Goal: Information Seeking & Learning: Learn about a topic

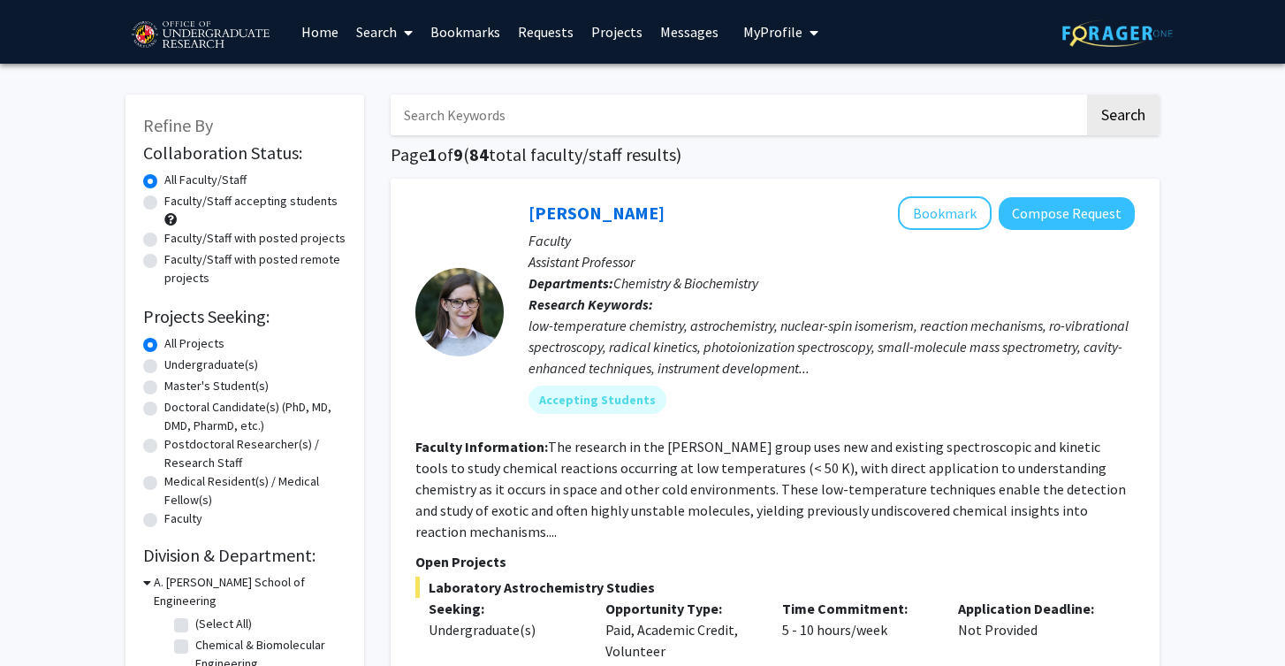
click at [770, 38] on span "My Profile" at bounding box center [772, 32] width 59 height 18
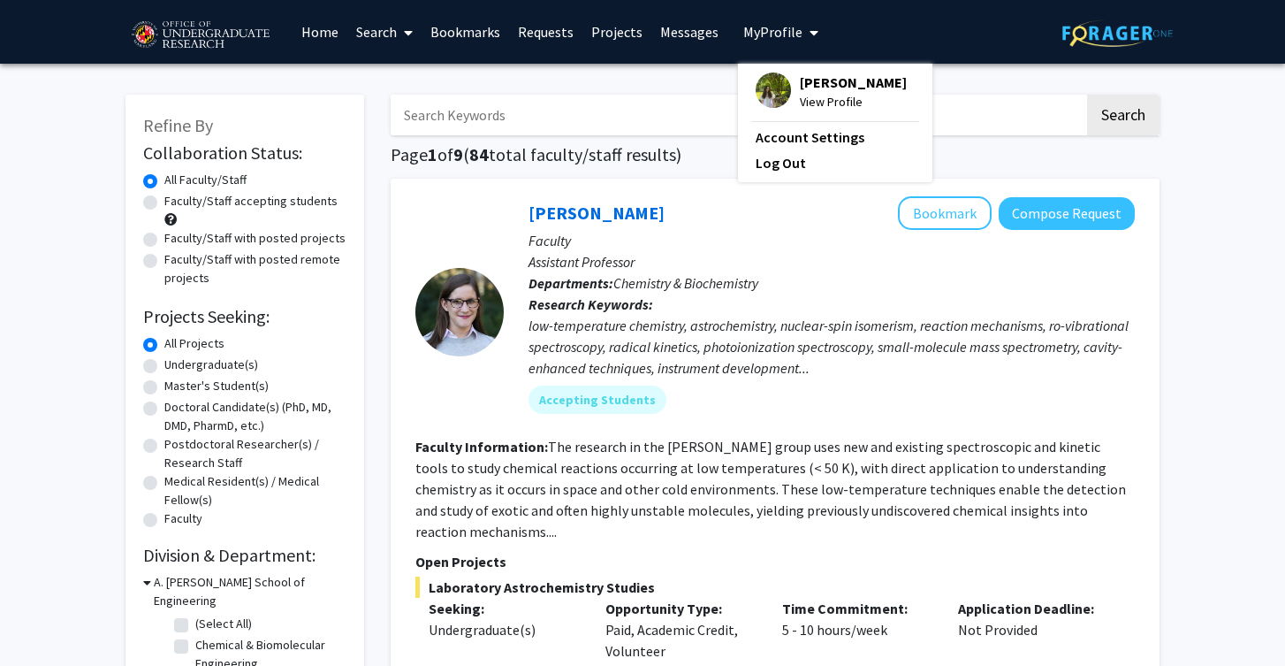
click at [782, 72] on div "Cathrine Broker View Profile" at bounding box center [831, 91] width 151 height 39
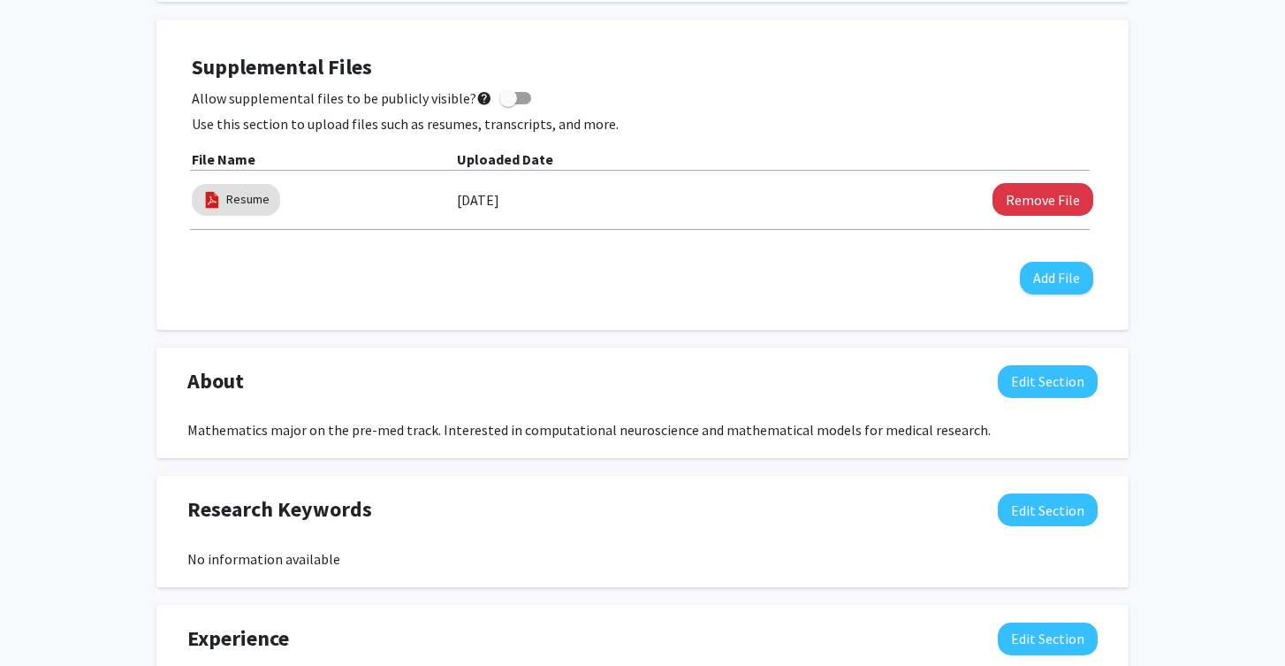
scroll to position [478, 0]
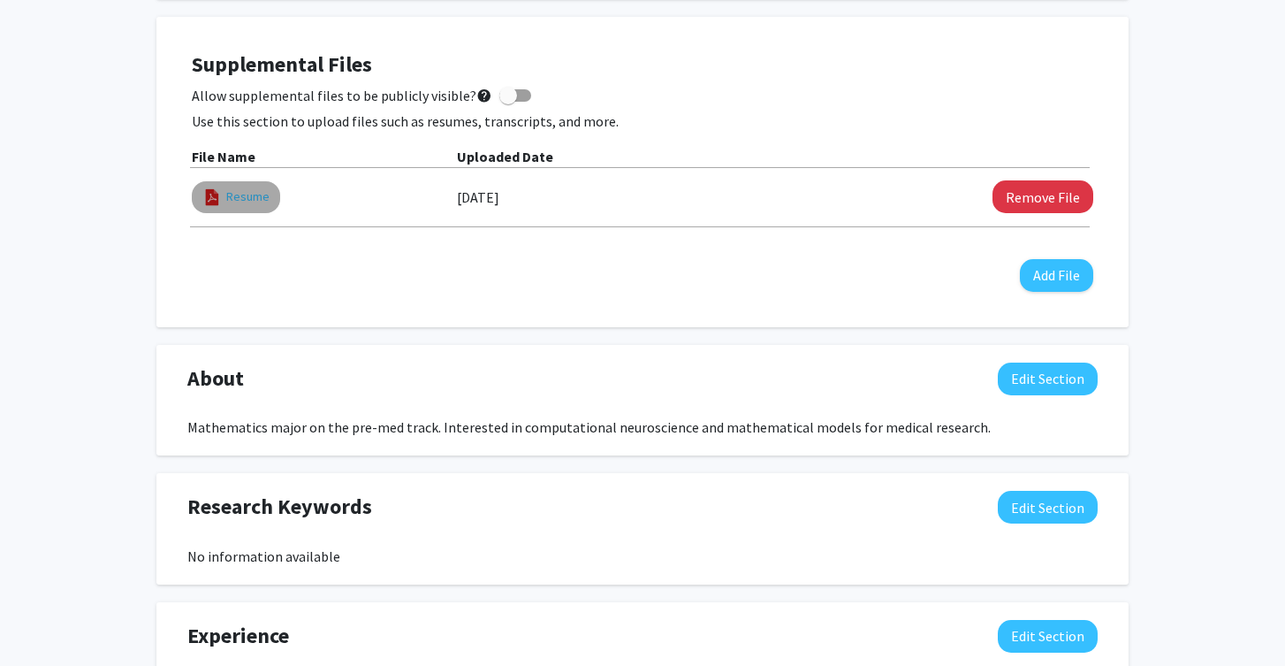
click at [239, 201] on link "Resume" at bounding box center [247, 196] width 43 height 19
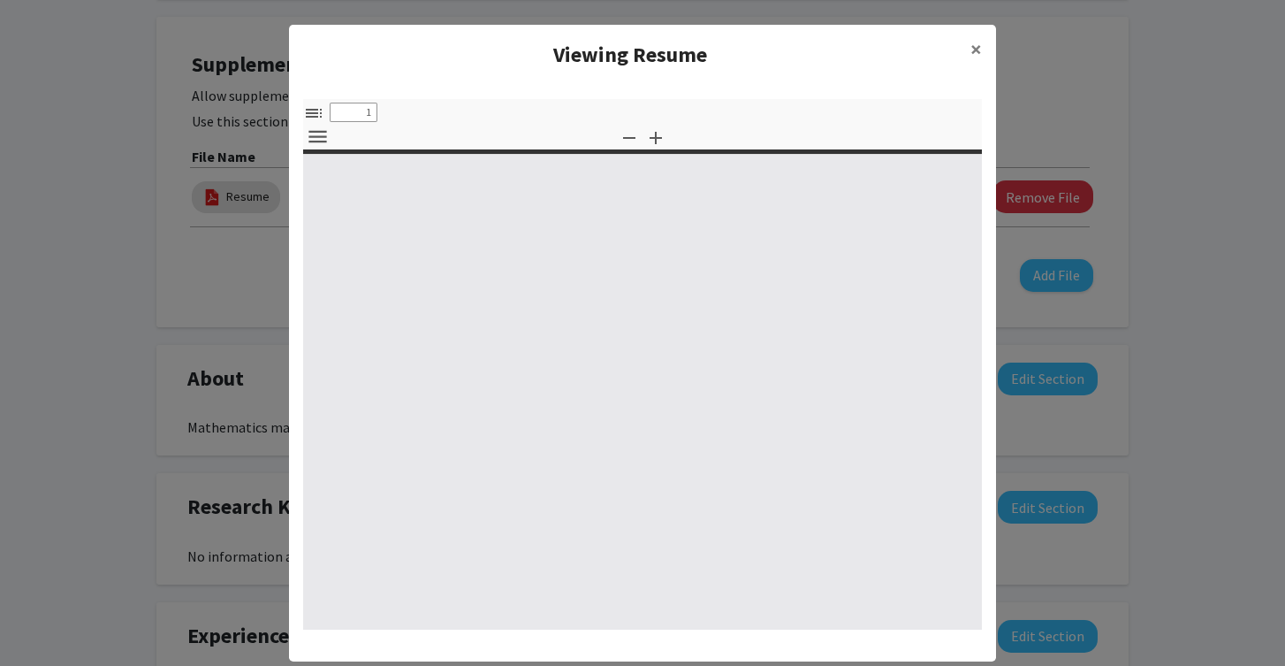
select select "custom"
type input "0"
select select "custom"
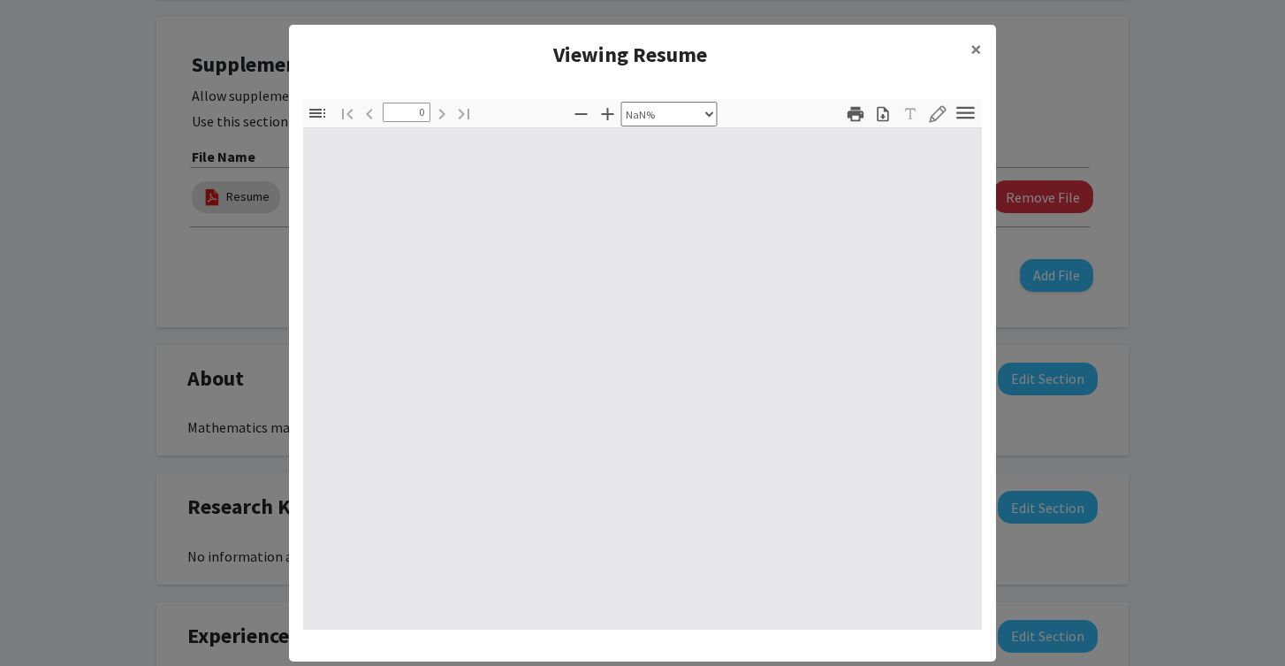
type input "1"
select select "auto"
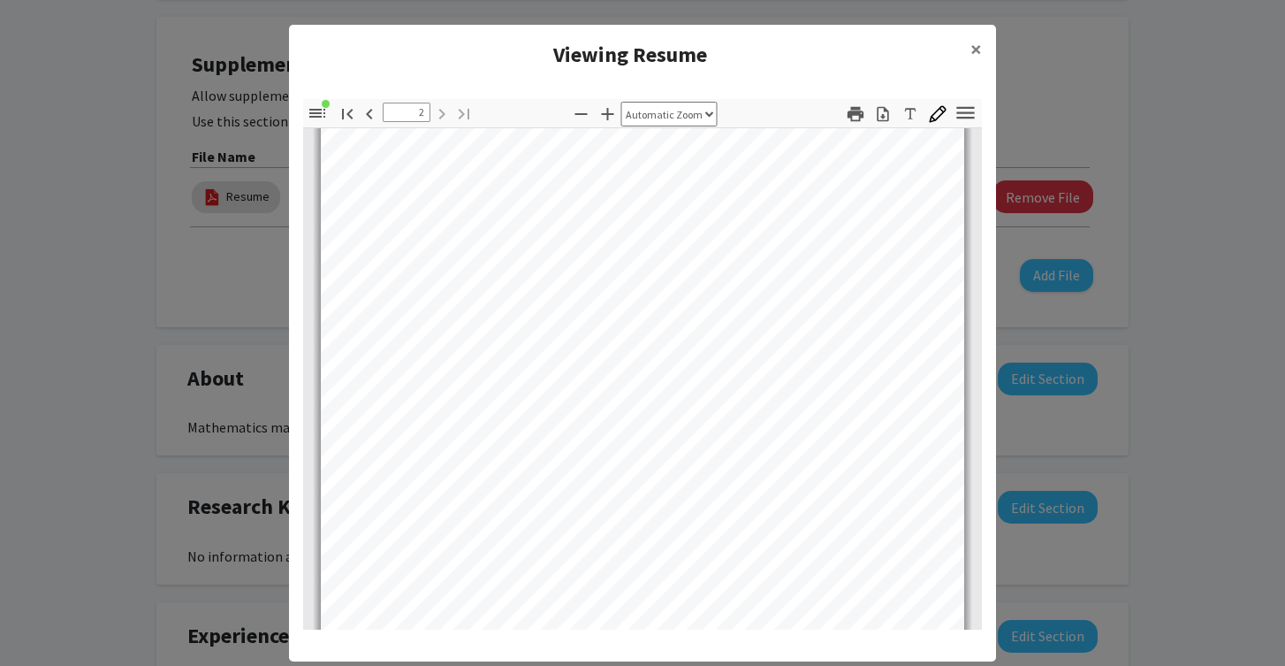
scroll to position [315, 0]
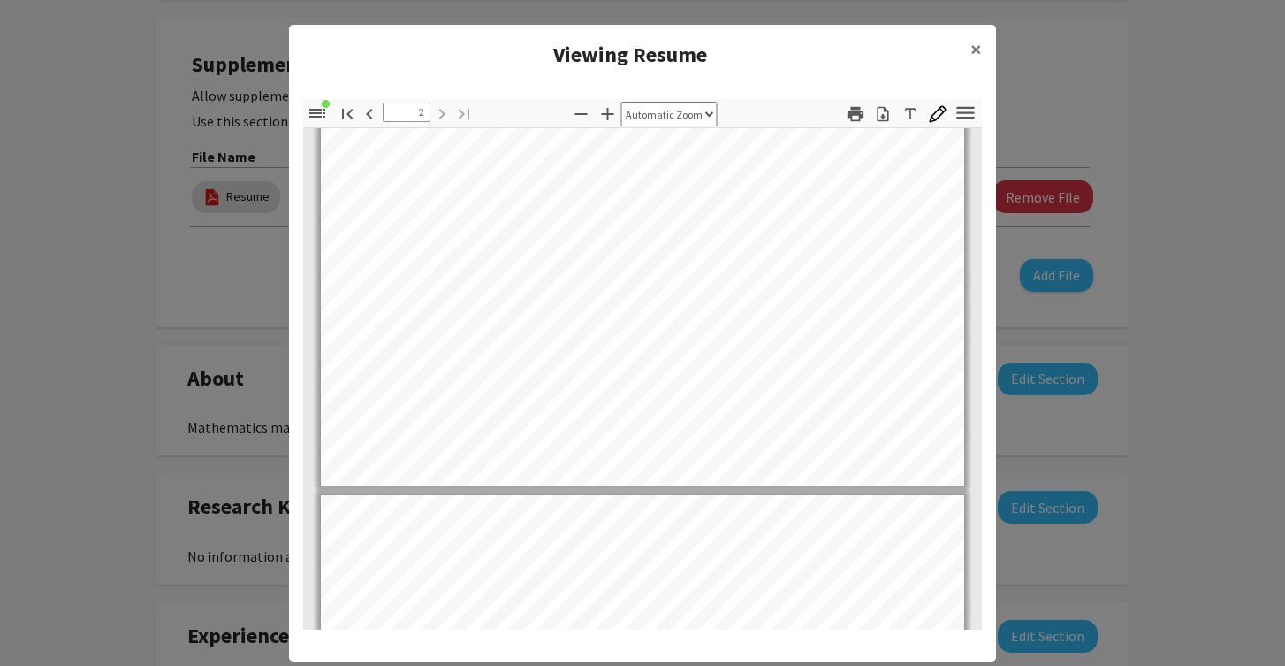
type input "1"
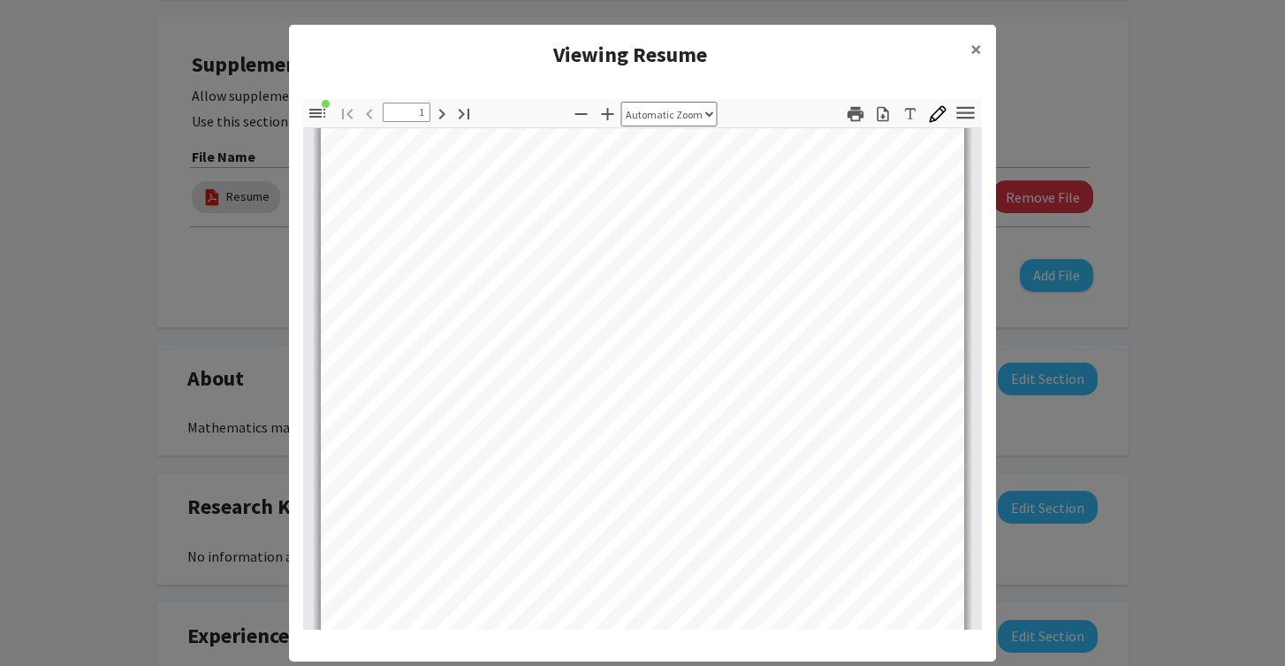
scroll to position [0, 0]
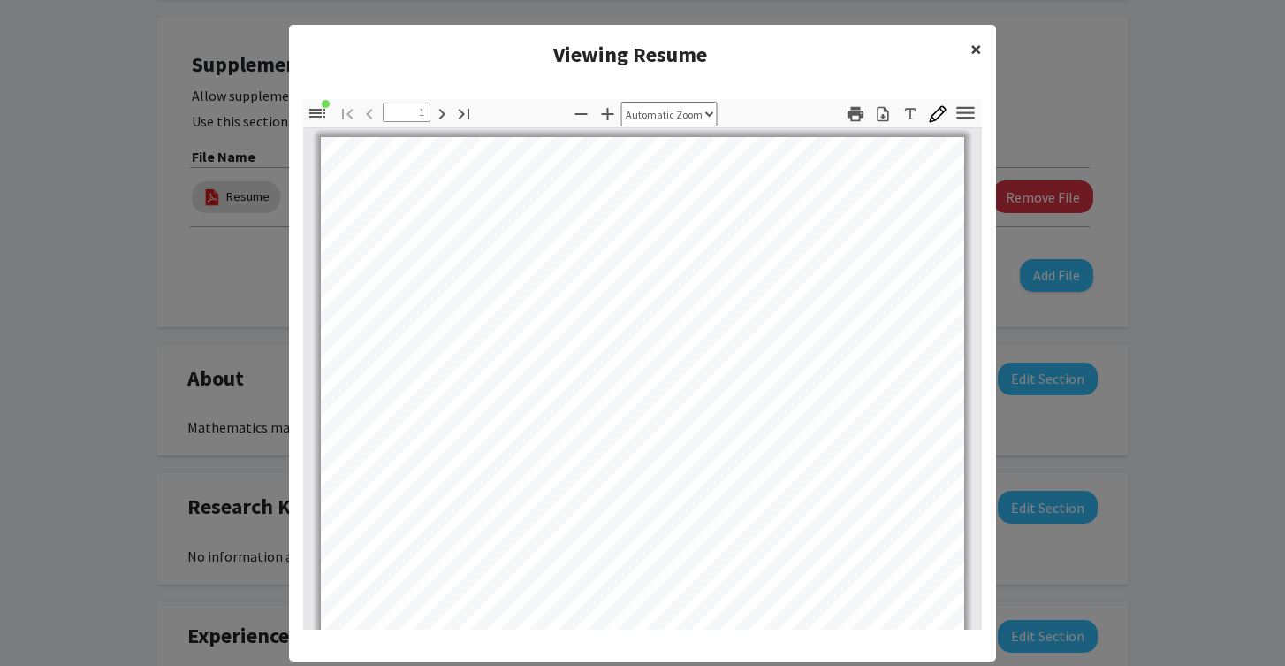
click at [976, 45] on span "×" at bounding box center [976, 48] width 11 height 27
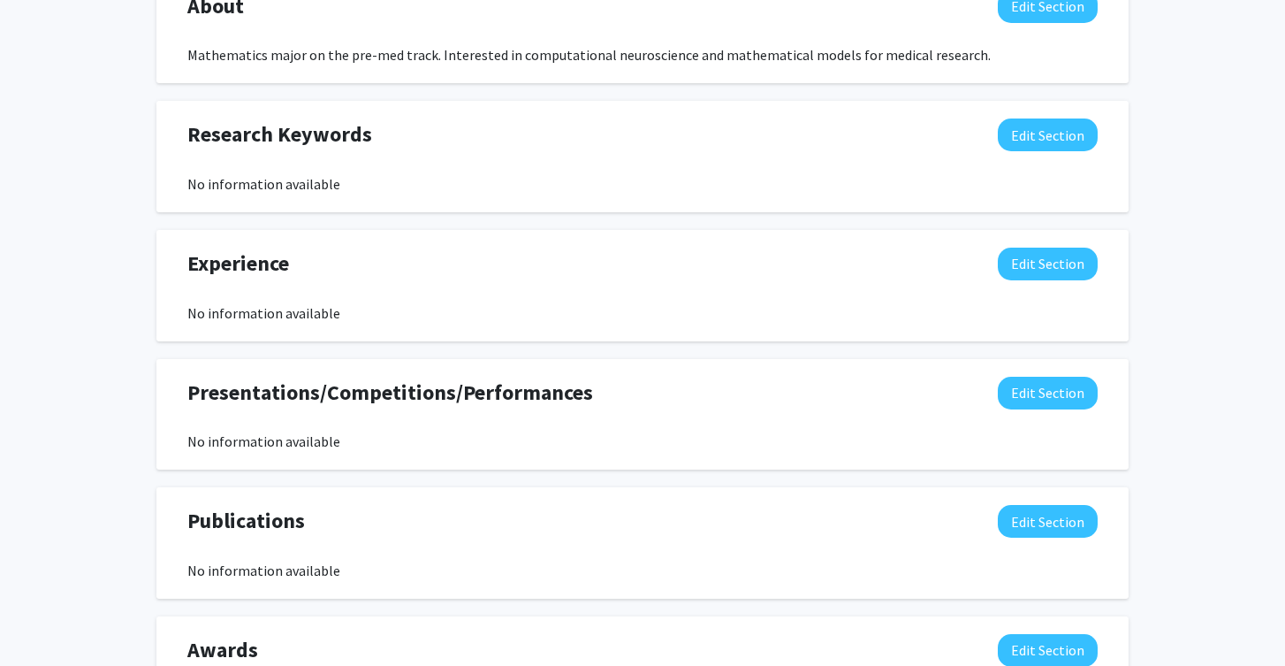
scroll to position [849, 0]
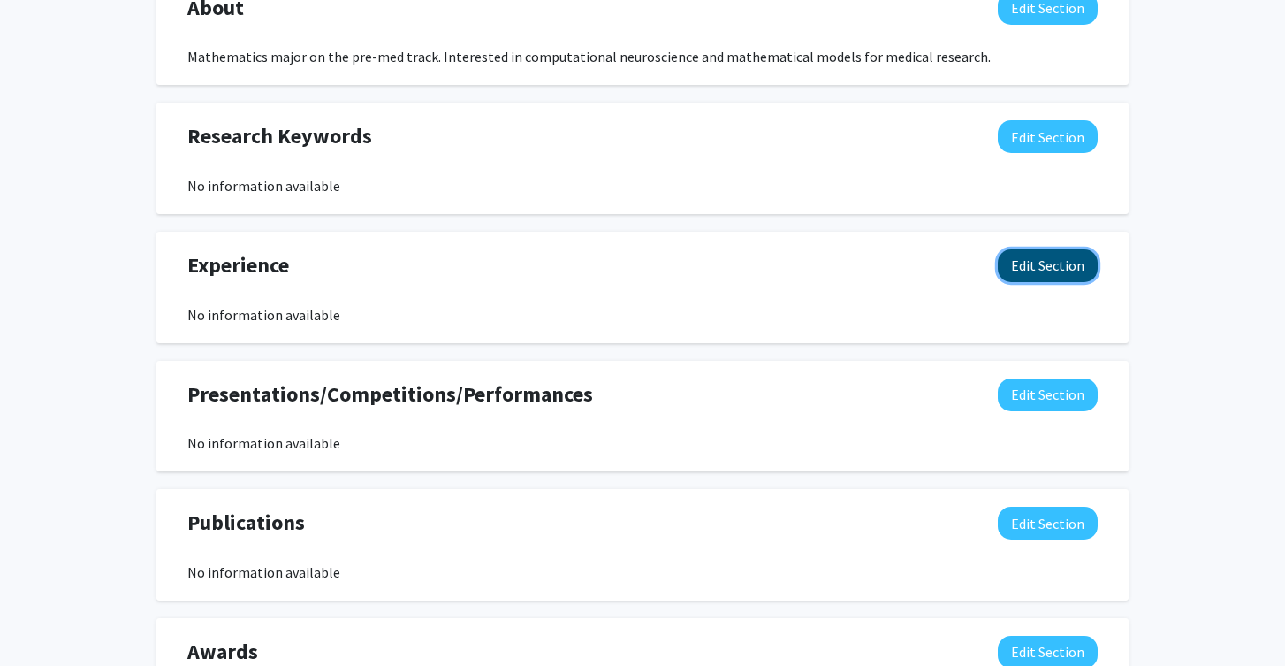
click at [1057, 271] on button "Edit Section" at bounding box center [1048, 265] width 100 height 33
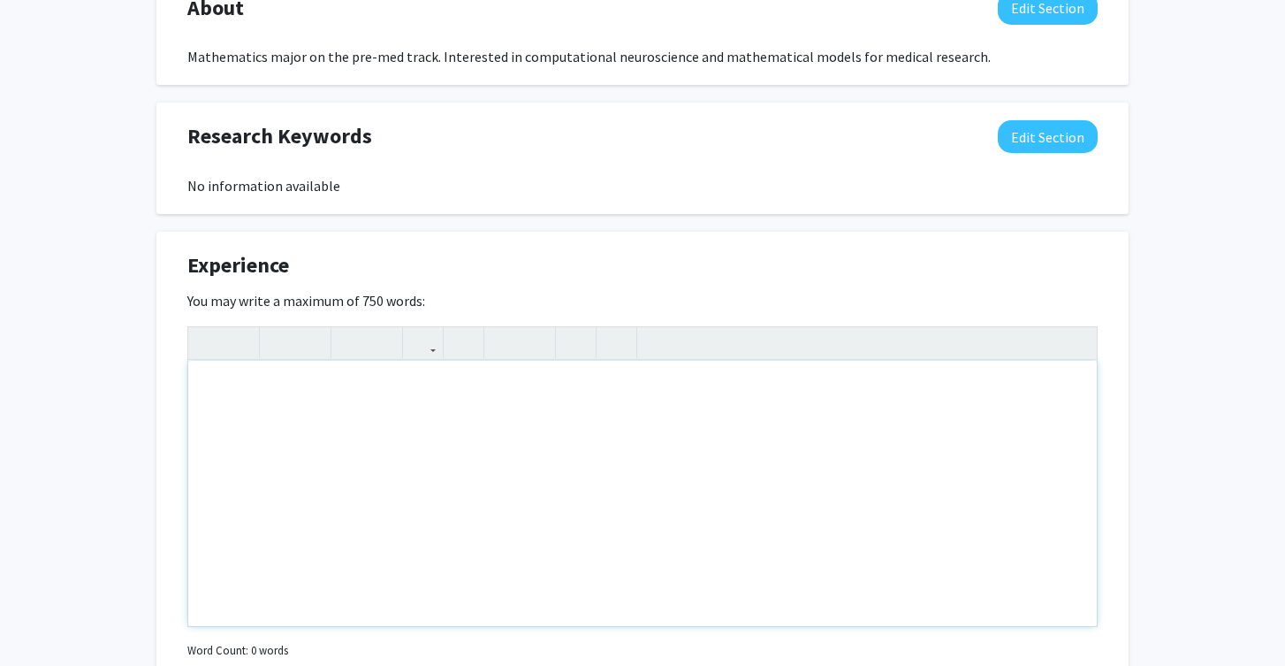
click at [523, 401] on div "Note to users with screen readers: Please deactivate our accessibility plugin f…" at bounding box center [642, 493] width 909 height 265
type textarea "J"
type textarea "June 2025 - Present:"
drag, startPoint x: 368, startPoint y: 381, endPoint x: 170, endPoint y: 380, distance: 198.0
click at [170, 381] on div "Experience Edit Section You may write a maximum of 750 words: June 2025 - Prese…" at bounding box center [642, 480] width 972 height 497
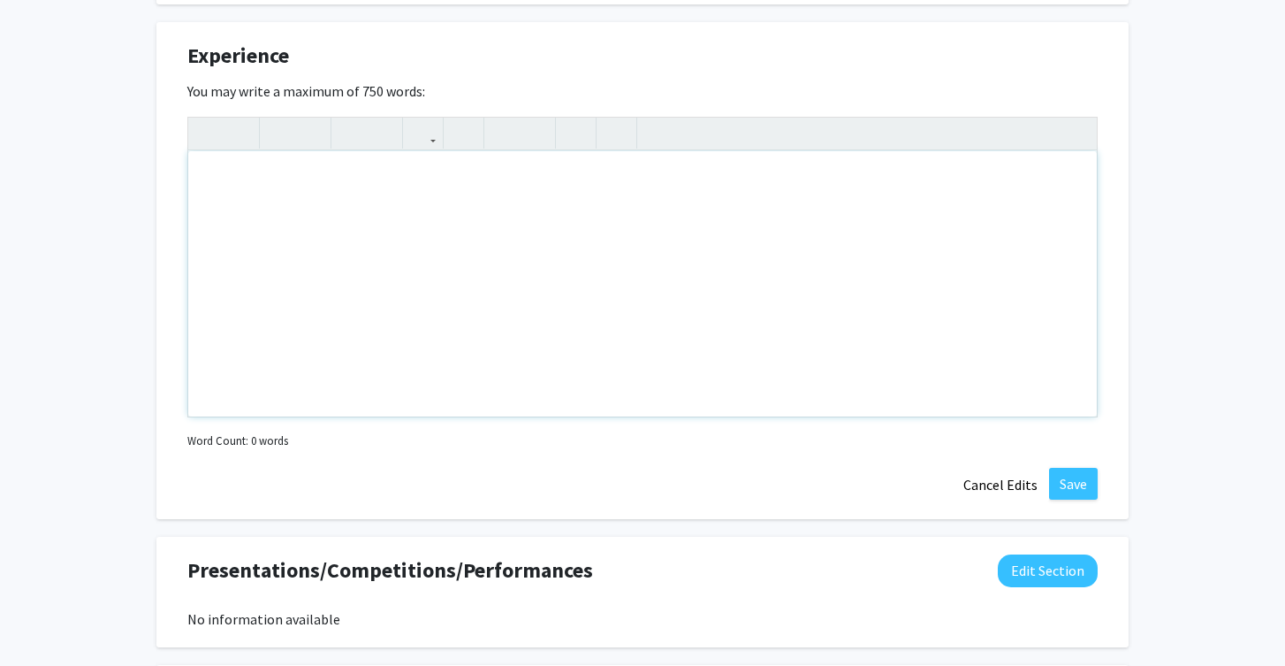
scroll to position [1063, 0]
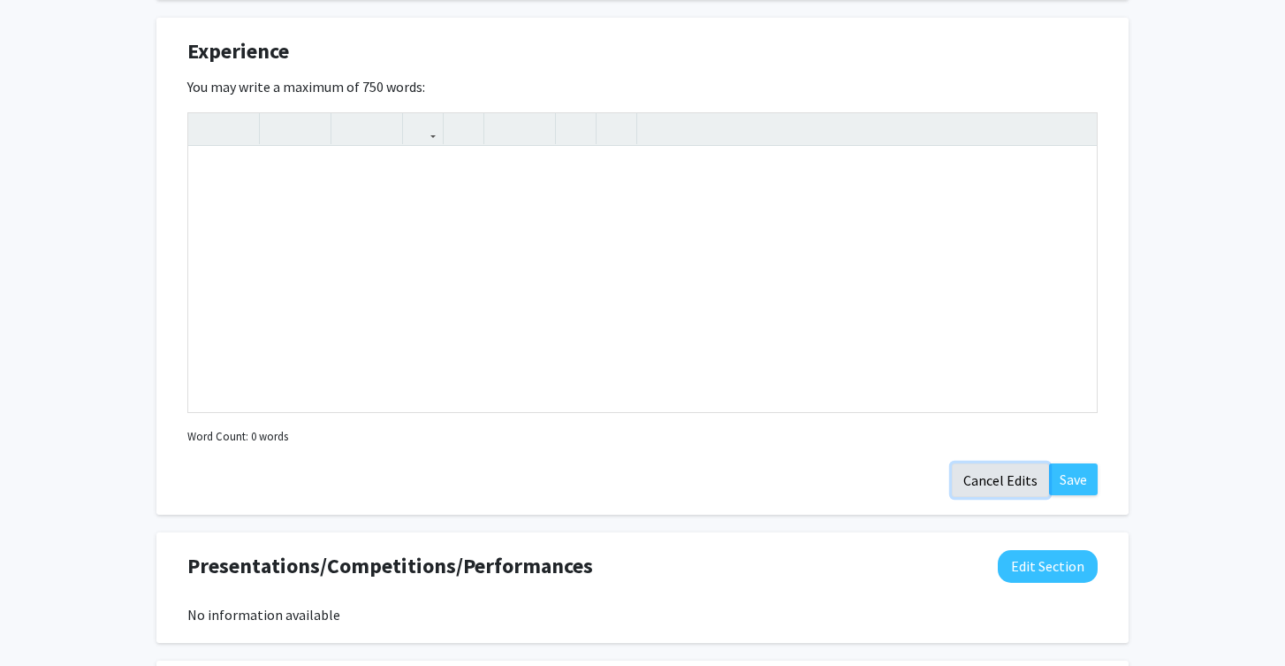
click at [1023, 481] on button "Cancel Edits" at bounding box center [1000, 480] width 97 height 34
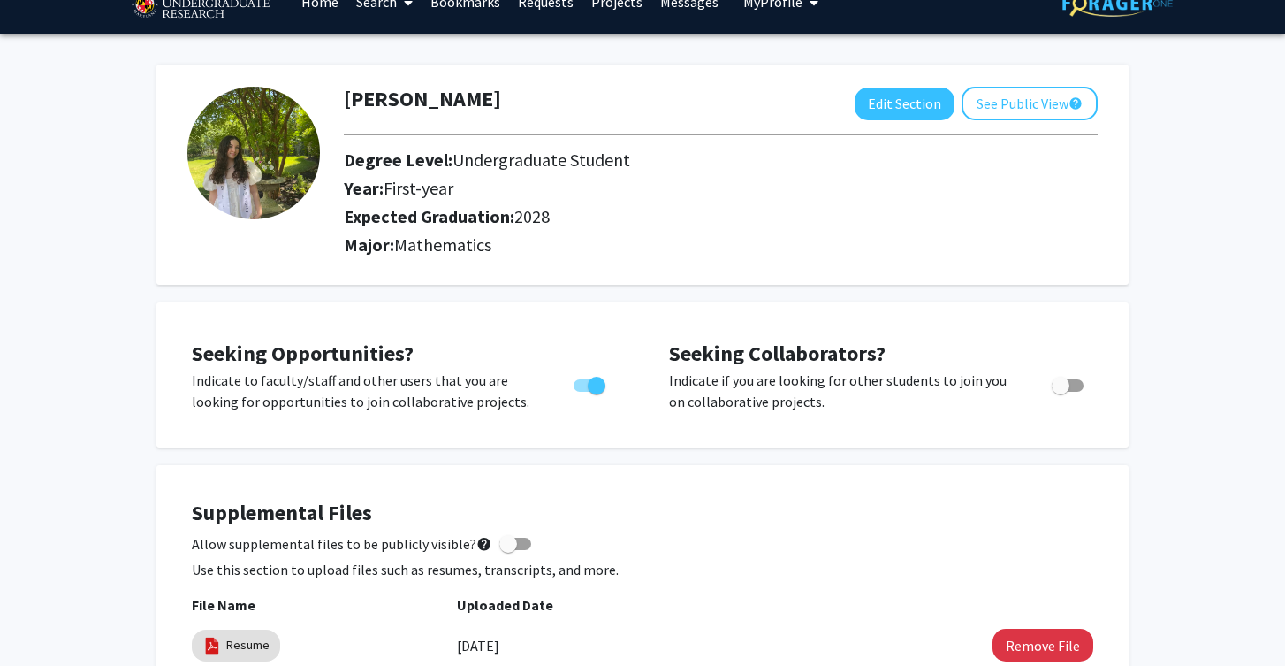
scroll to position [0, 0]
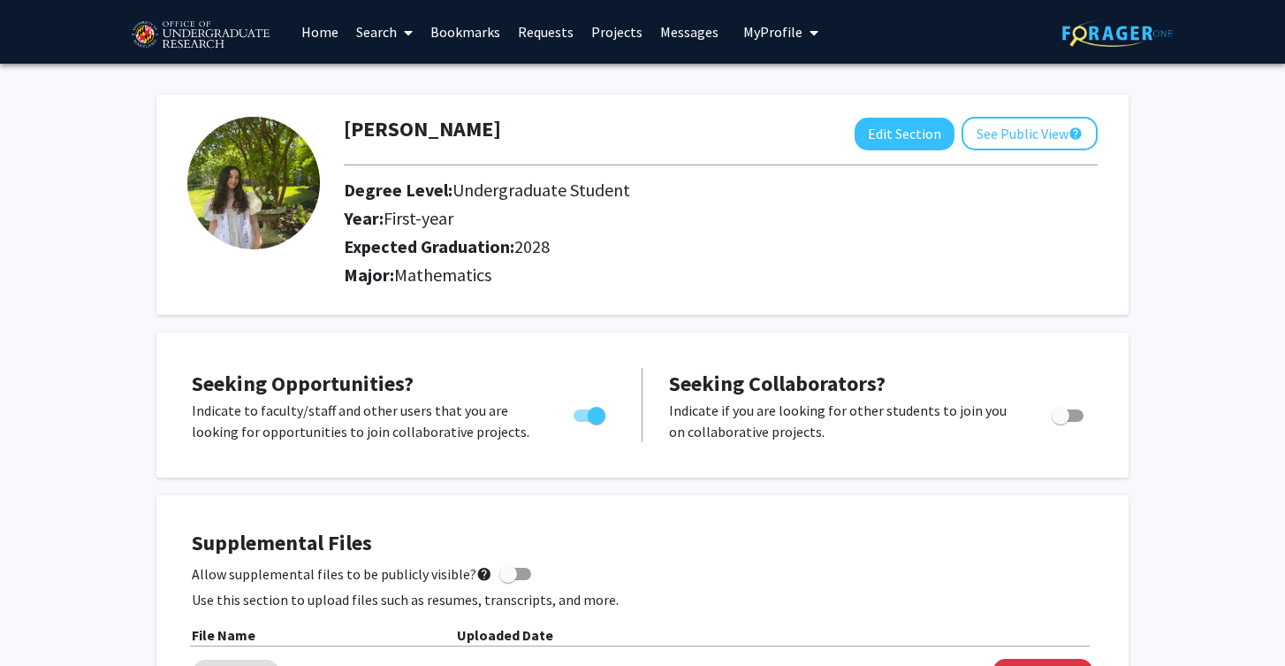
click at [260, 221] on img at bounding box center [253, 183] width 133 height 133
click at [392, 33] on link "Search" at bounding box center [384, 32] width 74 height 62
click at [405, 80] on span "Faculty/Staff" at bounding box center [412, 81] width 130 height 35
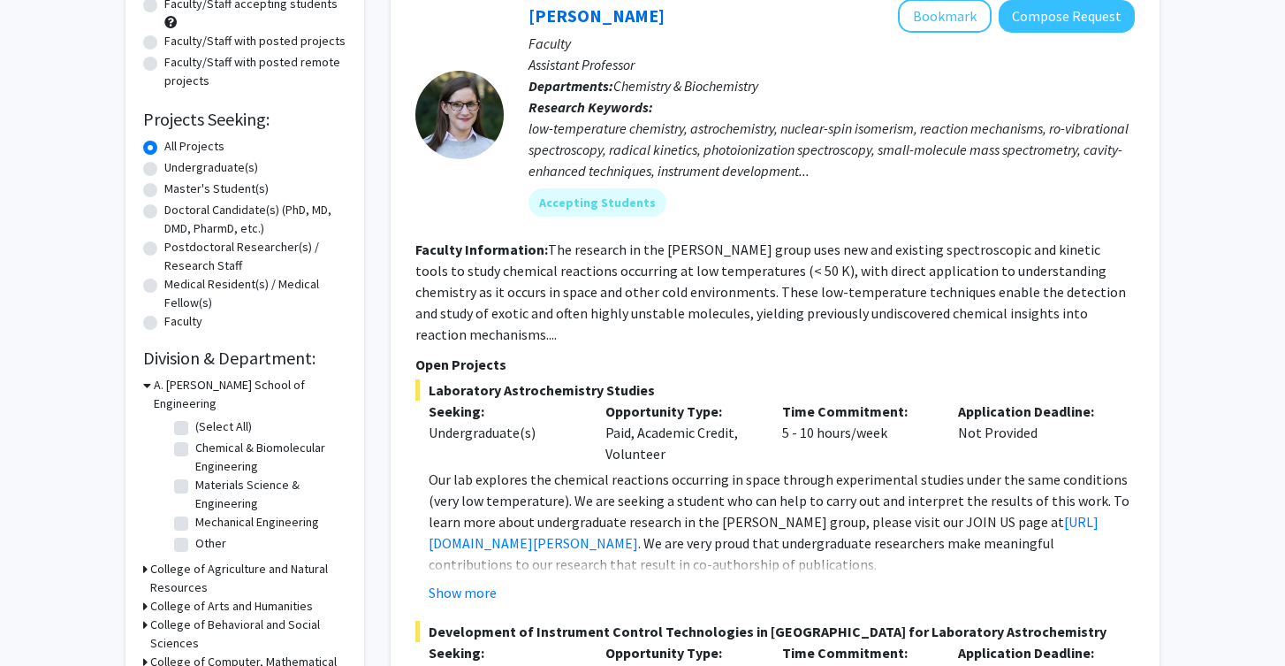
scroll to position [200, 0]
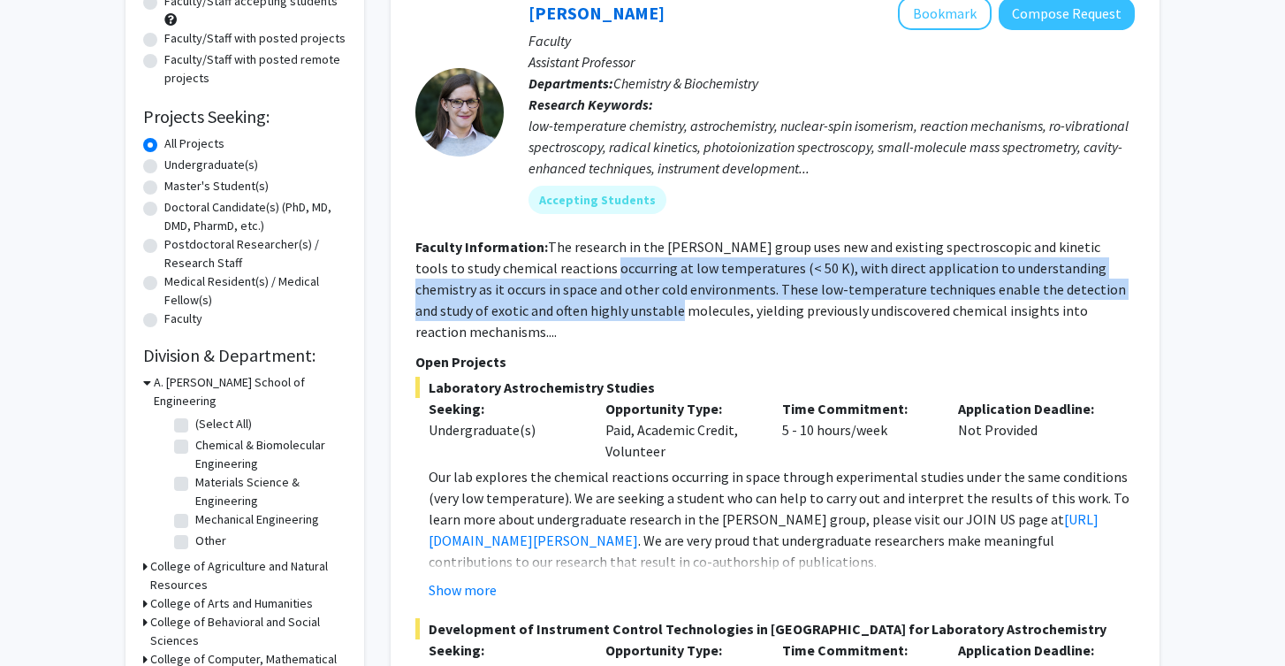
drag, startPoint x: 569, startPoint y: 268, endPoint x: 583, endPoint y: 312, distance: 46.4
click at [583, 312] on fg-read-more "The research in the Dodson group uses new and existing spectroscopic and kineti…" at bounding box center [770, 289] width 711 height 103
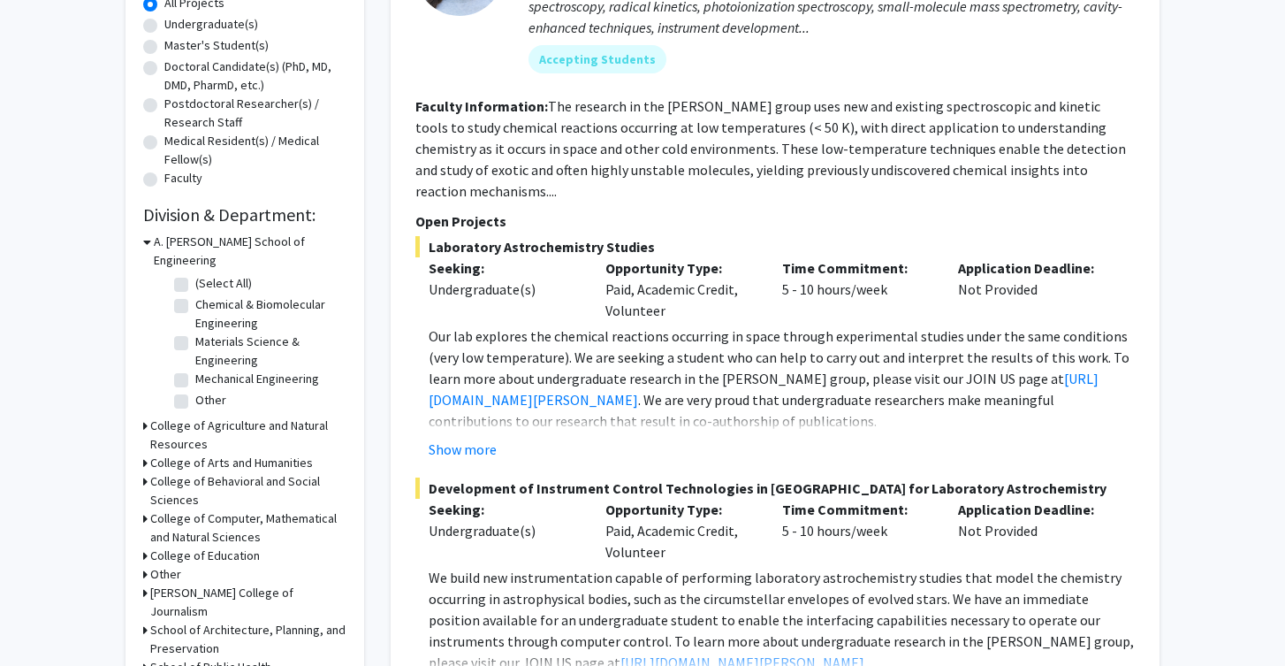
scroll to position [0, 0]
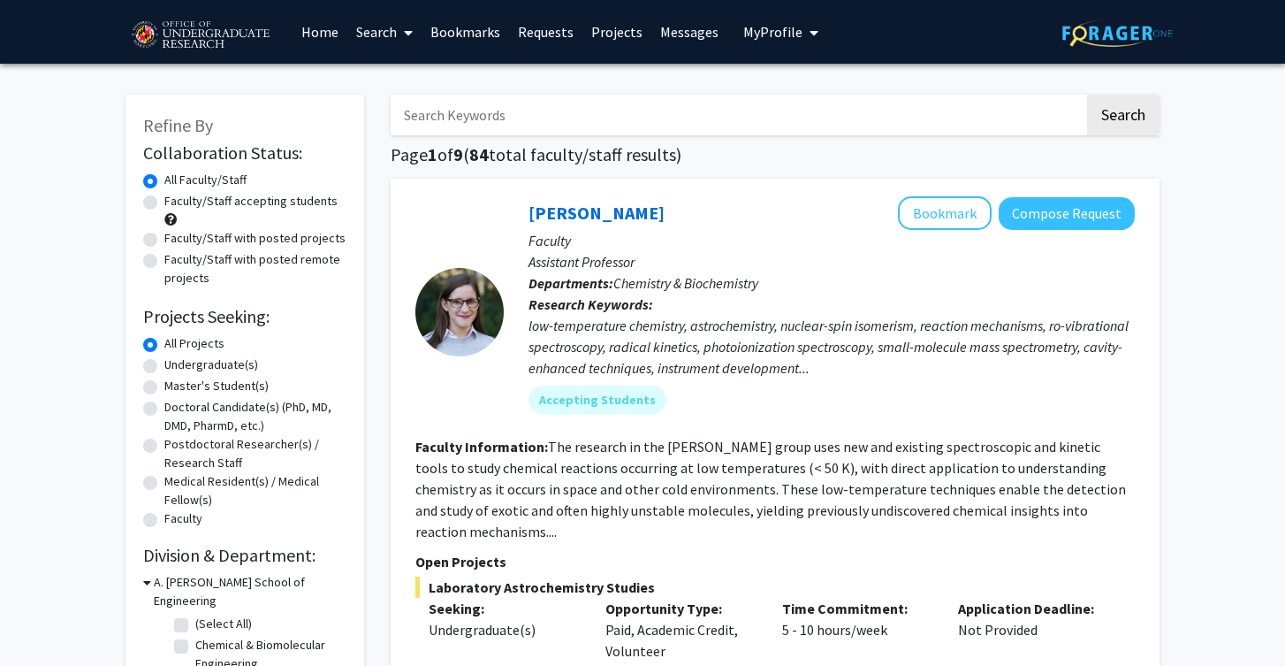
click at [490, 126] on input "Search Keywords" at bounding box center [738, 115] width 694 height 41
click at [1087, 95] on button "Search" at bounding box center [1123, 115] width 72 height 41
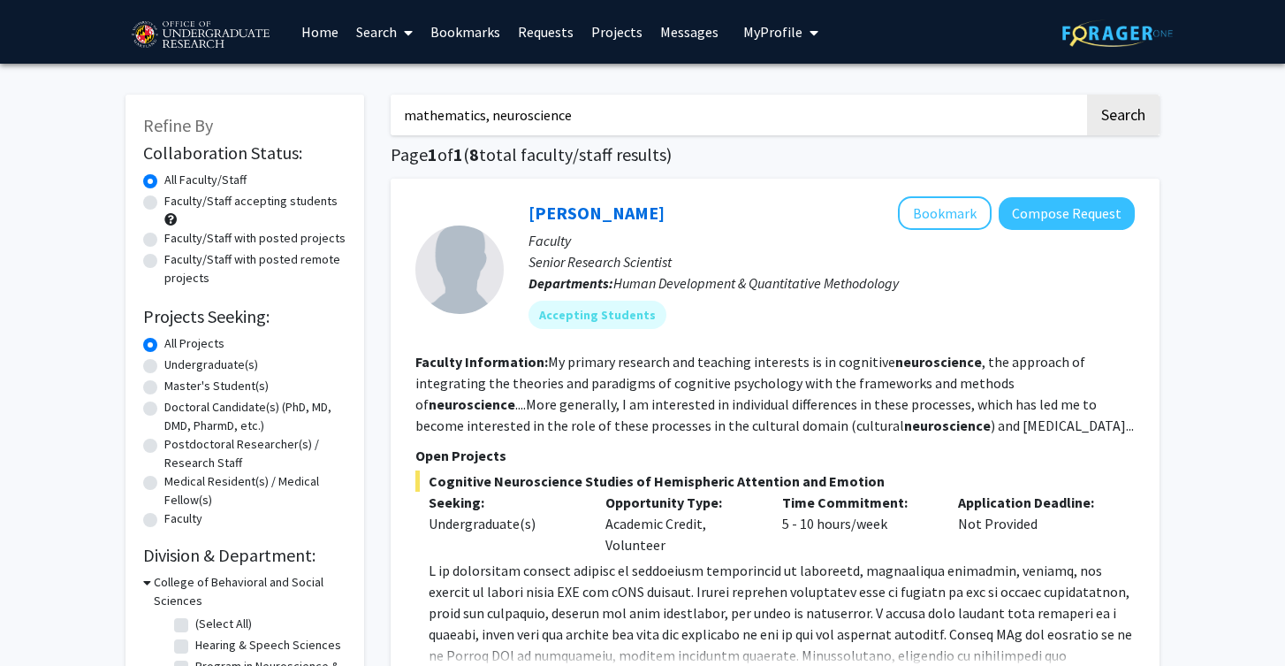
drag, startPoint x: 626, startPoint y: 104, endPoint x: 533, endPoint y: 113, distance: 93.2
click at [534, 113] on input "mathematics, neuroscience" at bounding box center [738, 115] width 694 height 41
click at [565, 114] on input "mathematics, neuroscience" at bounding box center [738, 115] width 694 height 41
type input "mathematics"
click at [1087, 95] on button "Search" at bounding box center [1123, 115] width 72 height 41
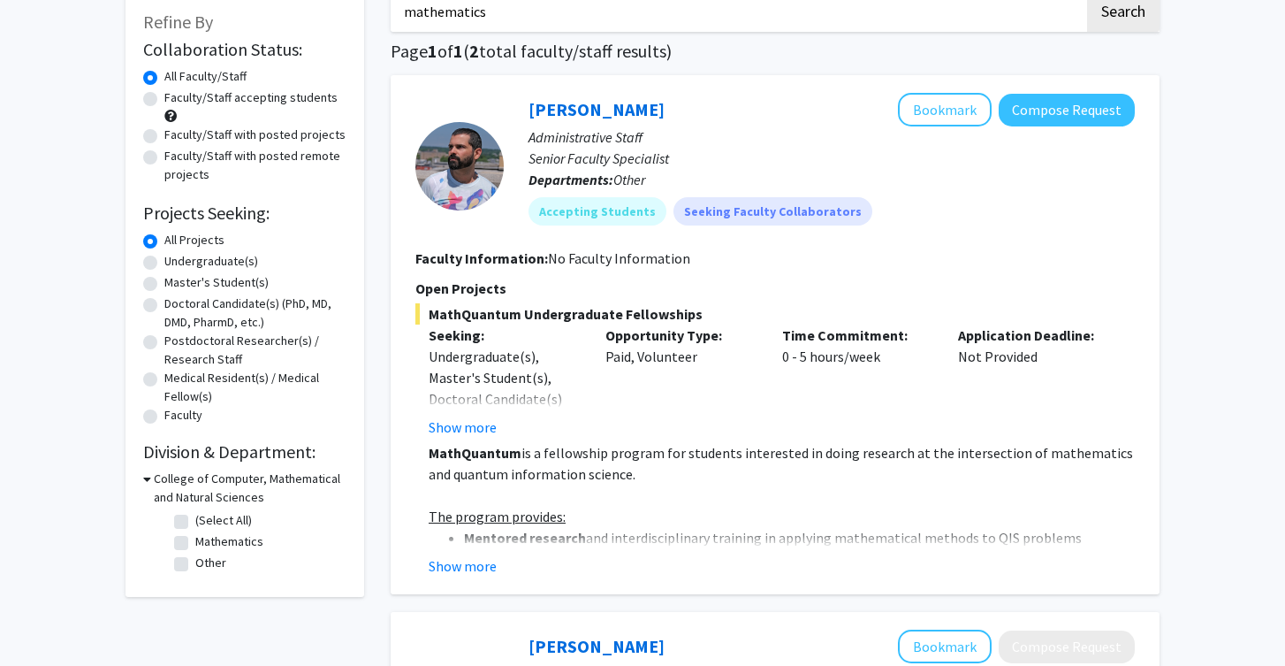
scroll to position [123, 0]
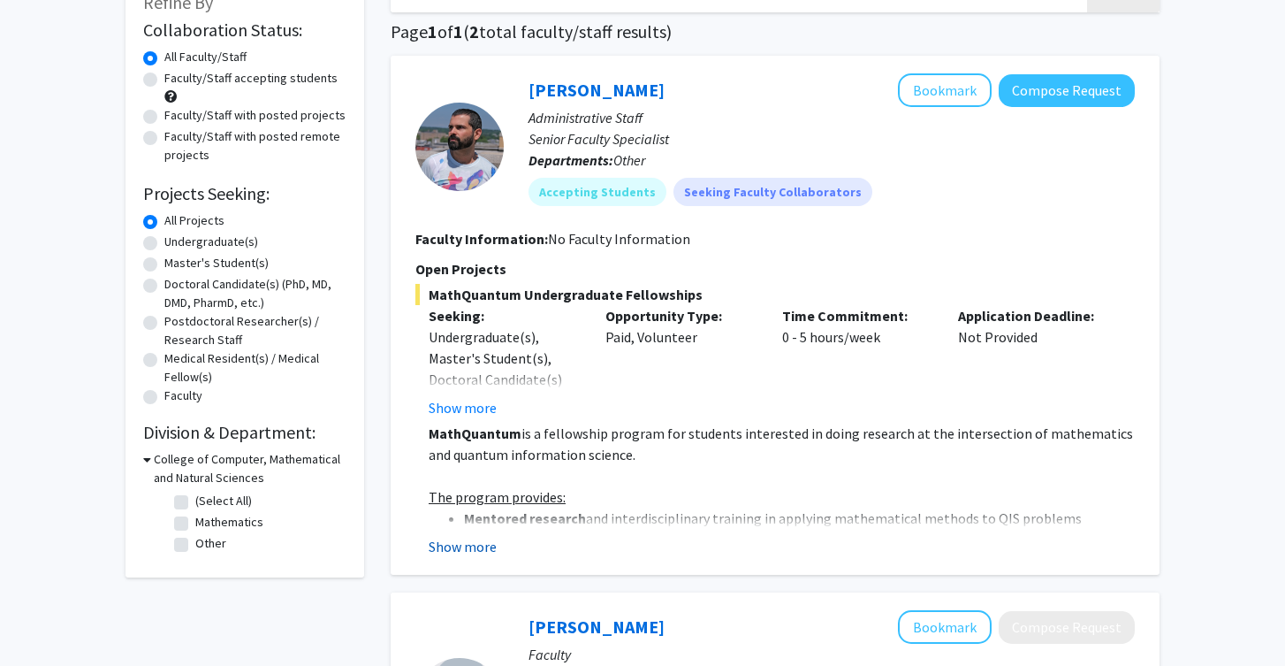
click at [484, 542] on button "Show more" at bounding box center [463, 546] width 68 height 21
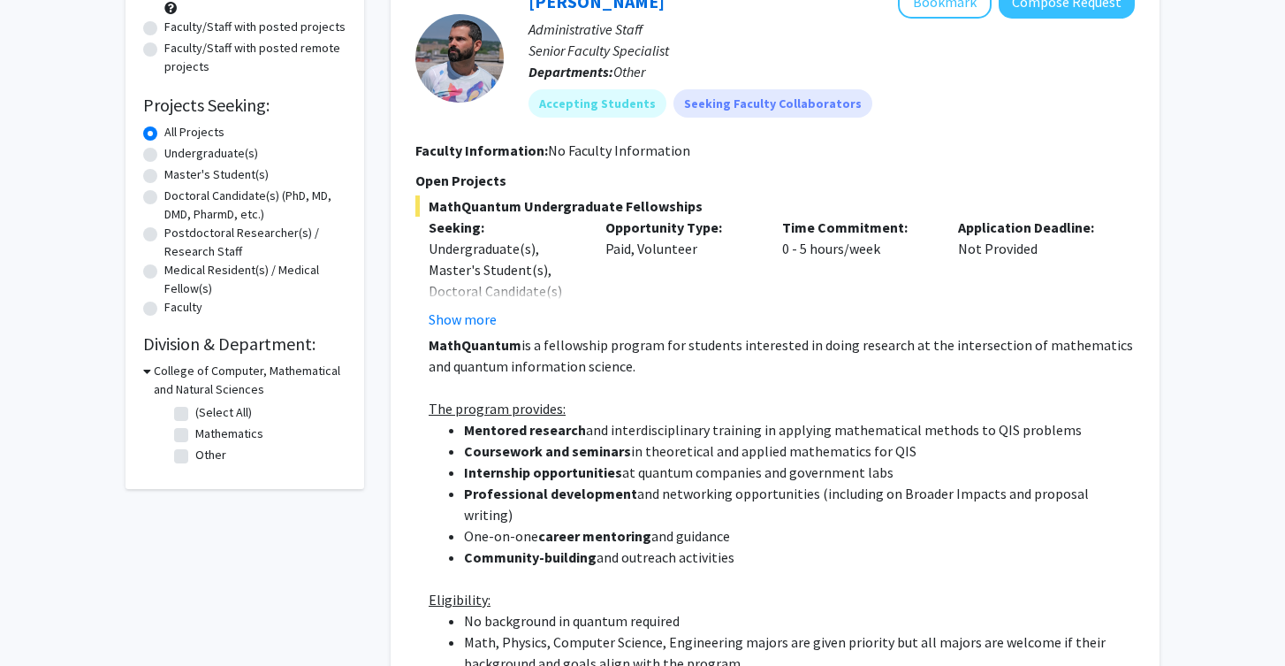
scroll to position [0, 0]
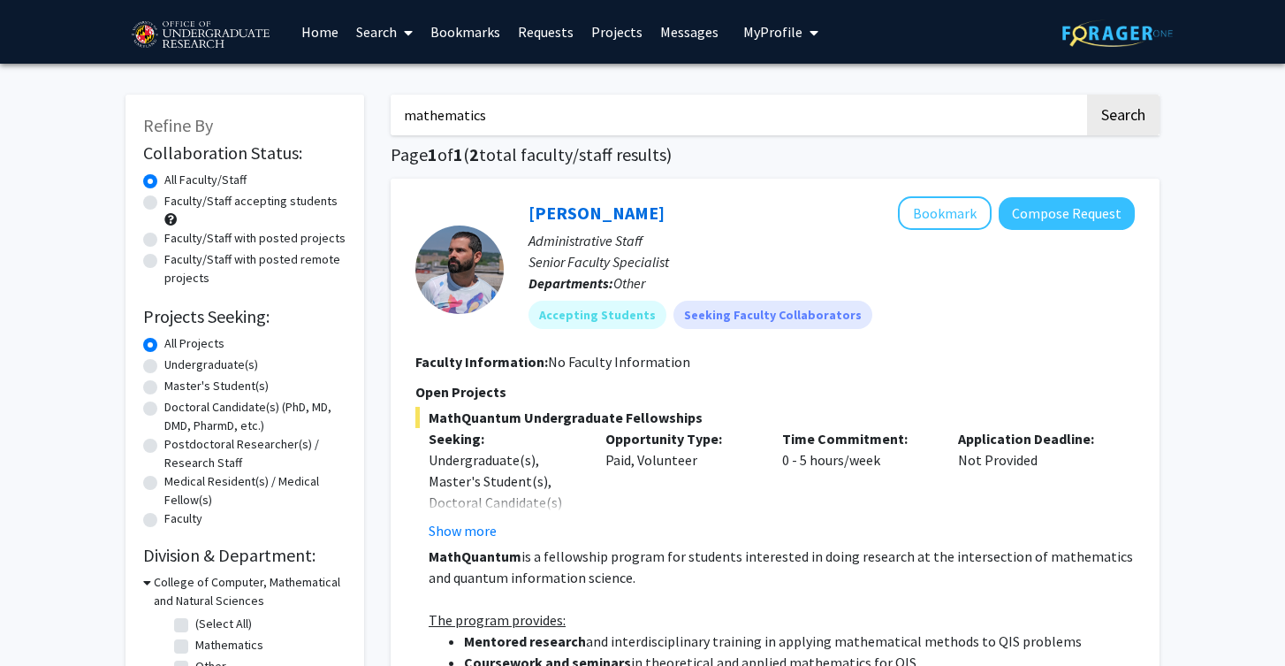
click at [594, 125] on input "mathematics" at bounding box center [738, 115] width 694 height 41
click at [1087, 95] on button "Search" at bounding box center [1123, 115] width 72 height 41
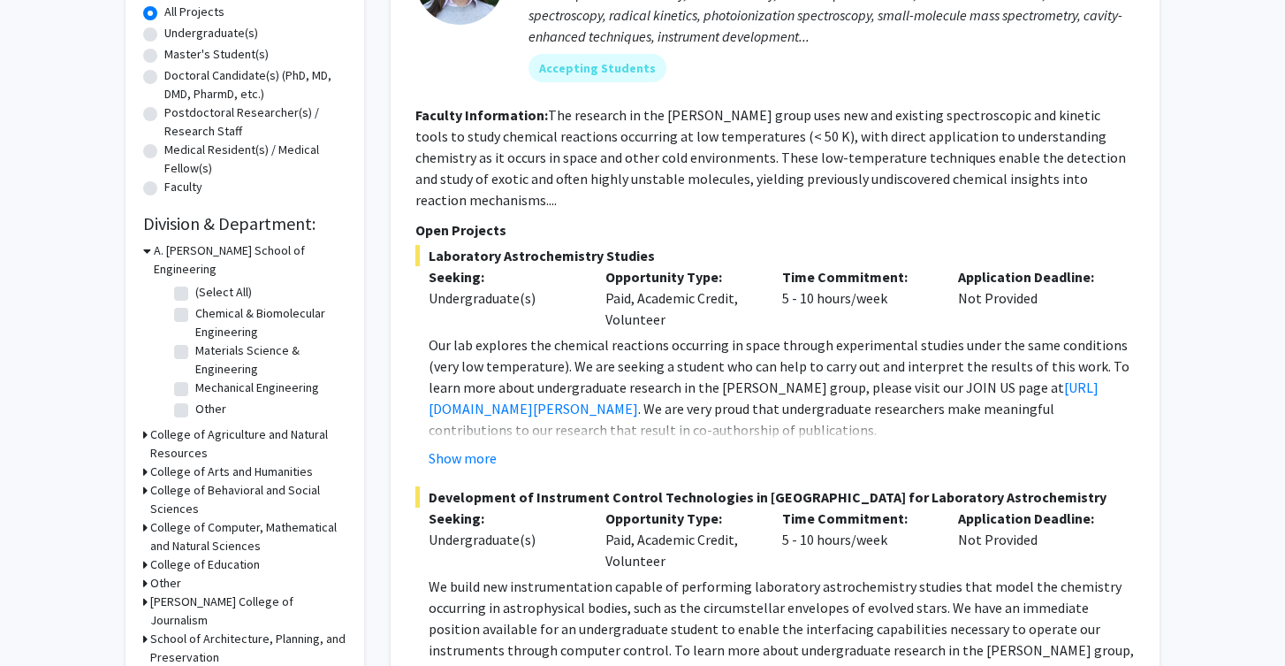
scroll to position [337, 0]
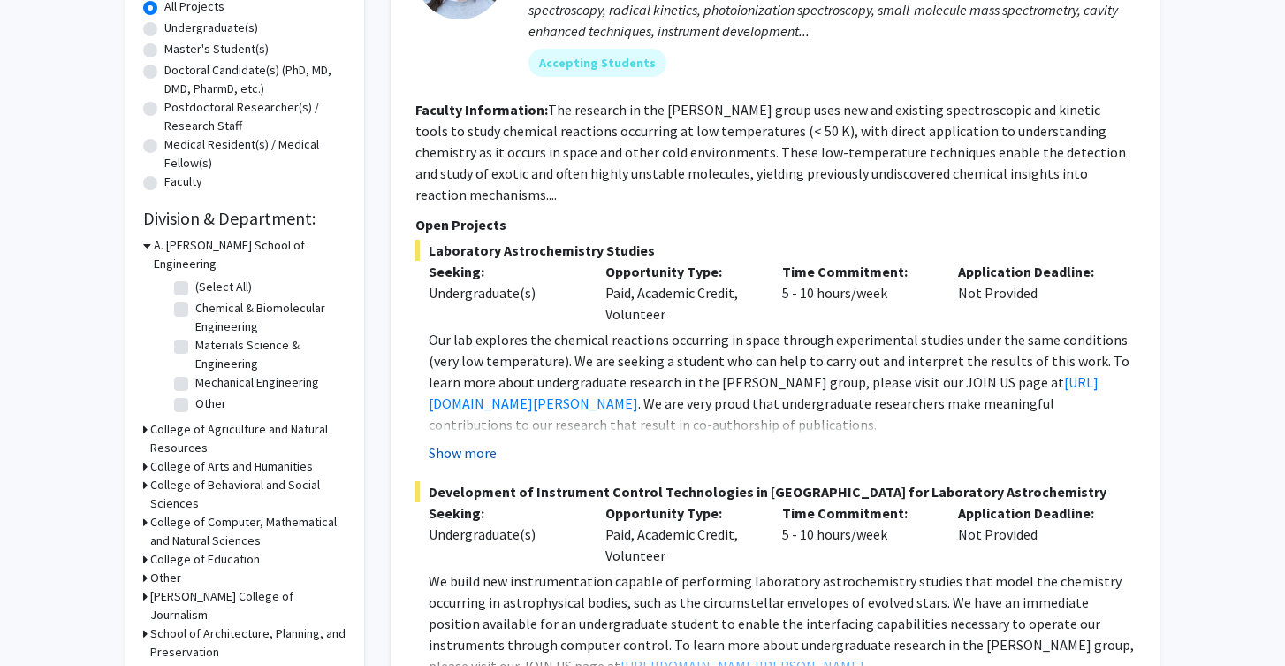
click at [461, 442] on button "Show more" at bounding box center [463, 452] width 68 height 21
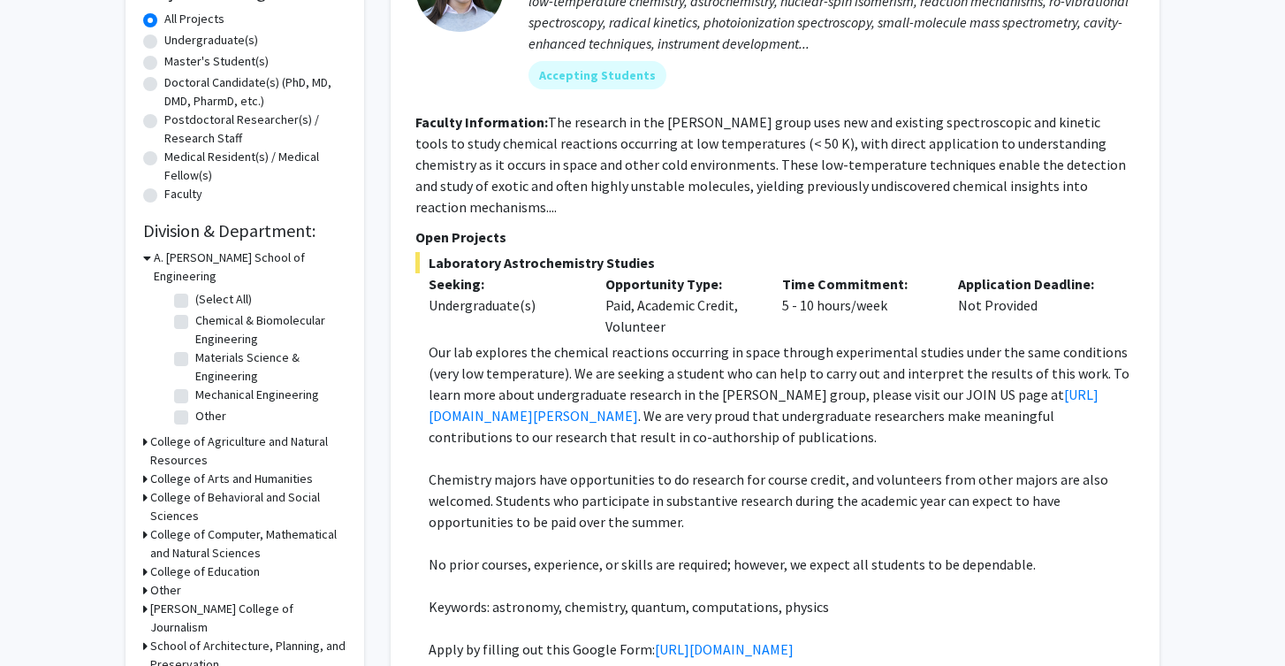
scroll to position [318, 0]
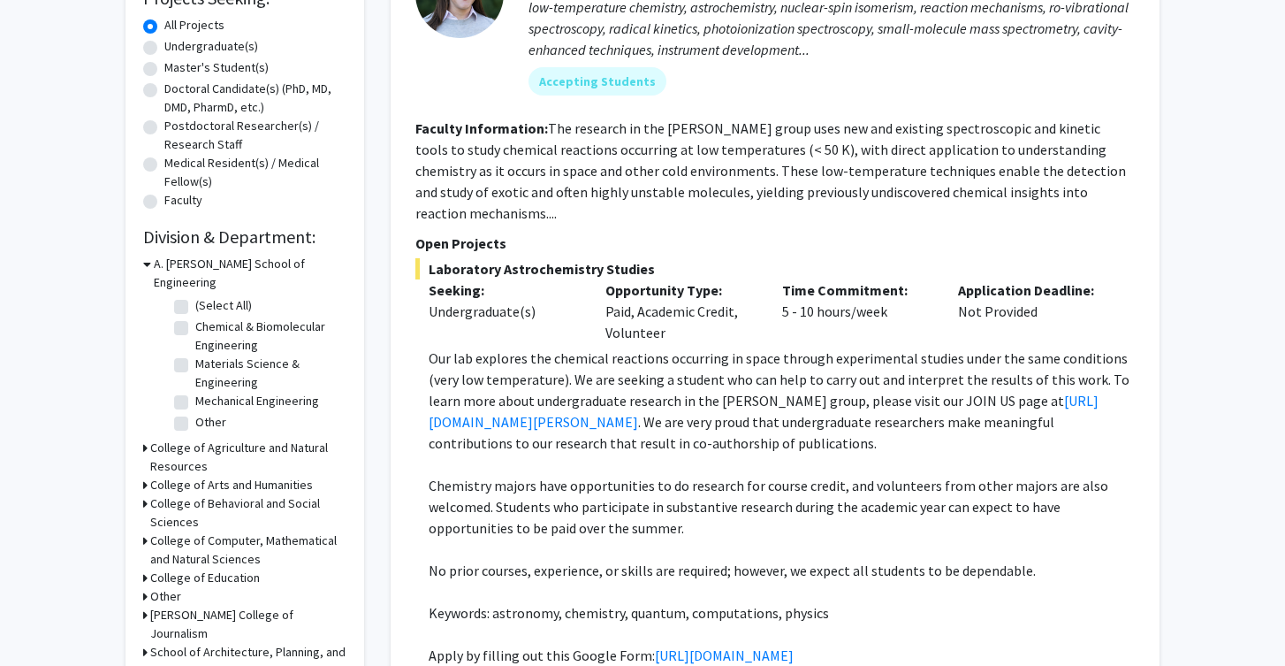
click at [590, 204] on fg-search-faculty "Leah Dodson Bookmark Compose Request Faculty Assistant Professor Departments: C…" at bounding box center [775, 406] width 720 height 1057
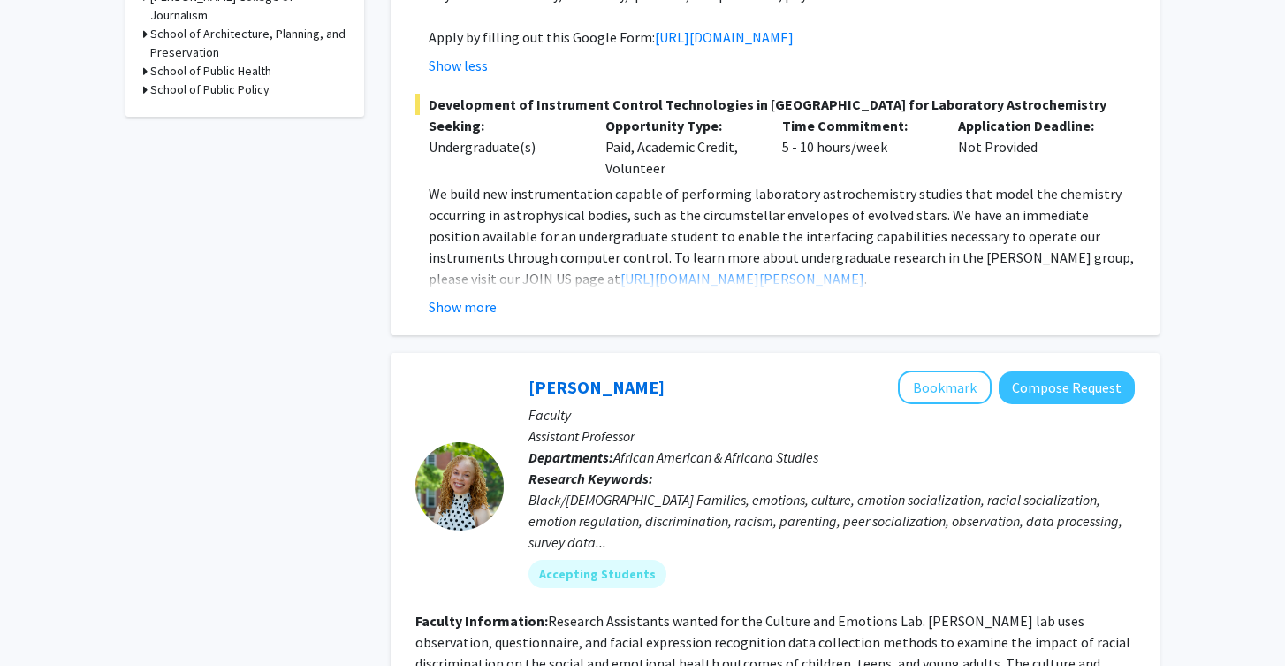
scroll to position [970, 0]
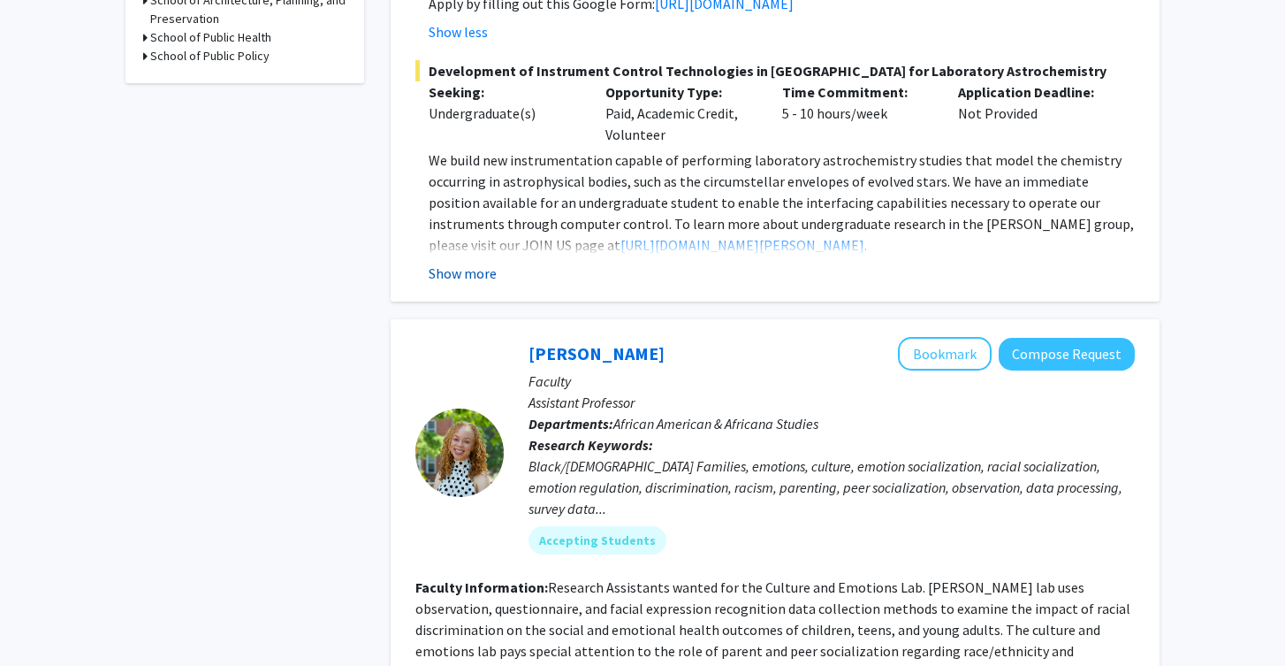
click at [482, 284] on button "Show more" at bounding box center [463, 273] width 68 height 21
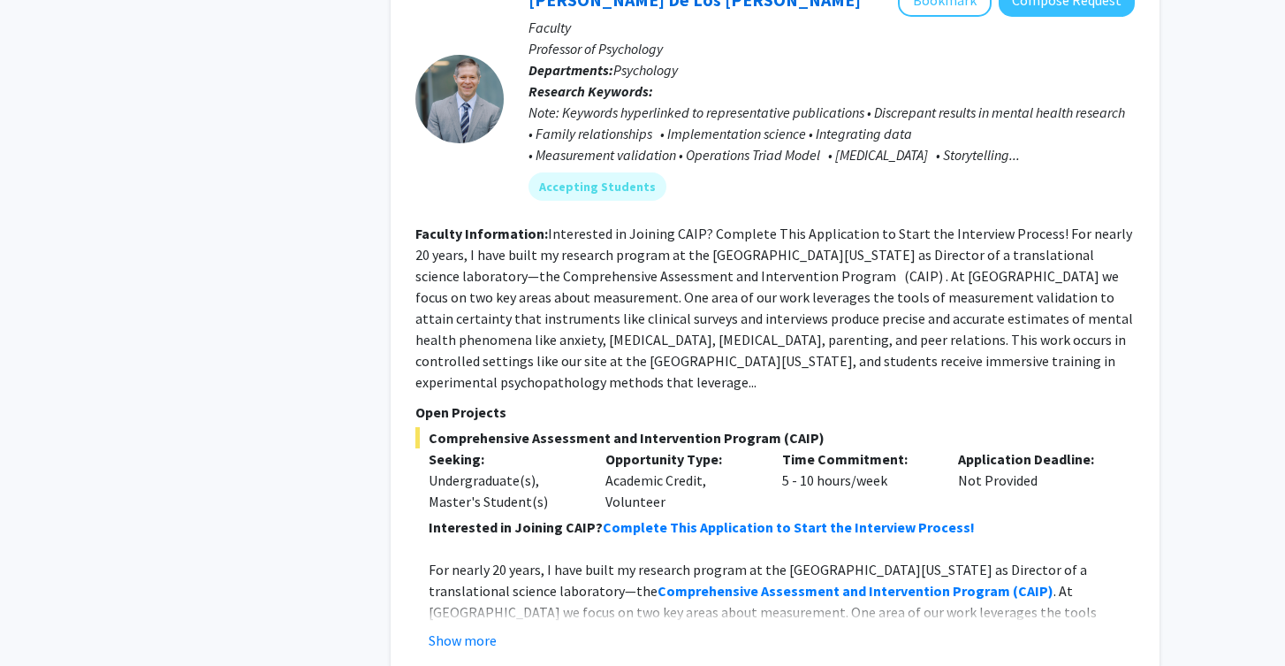
scroll to position [8868, 0]
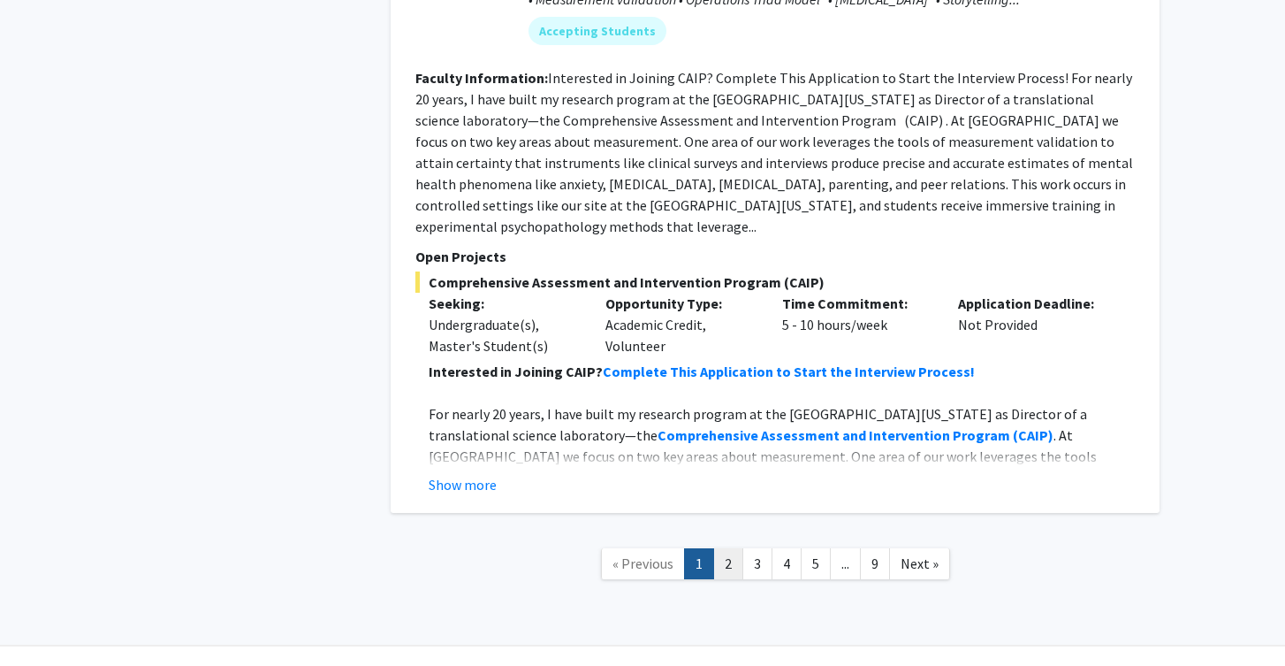
click at [728, 548] on link "2" at bounding box center [728, 563] width 30 height 31
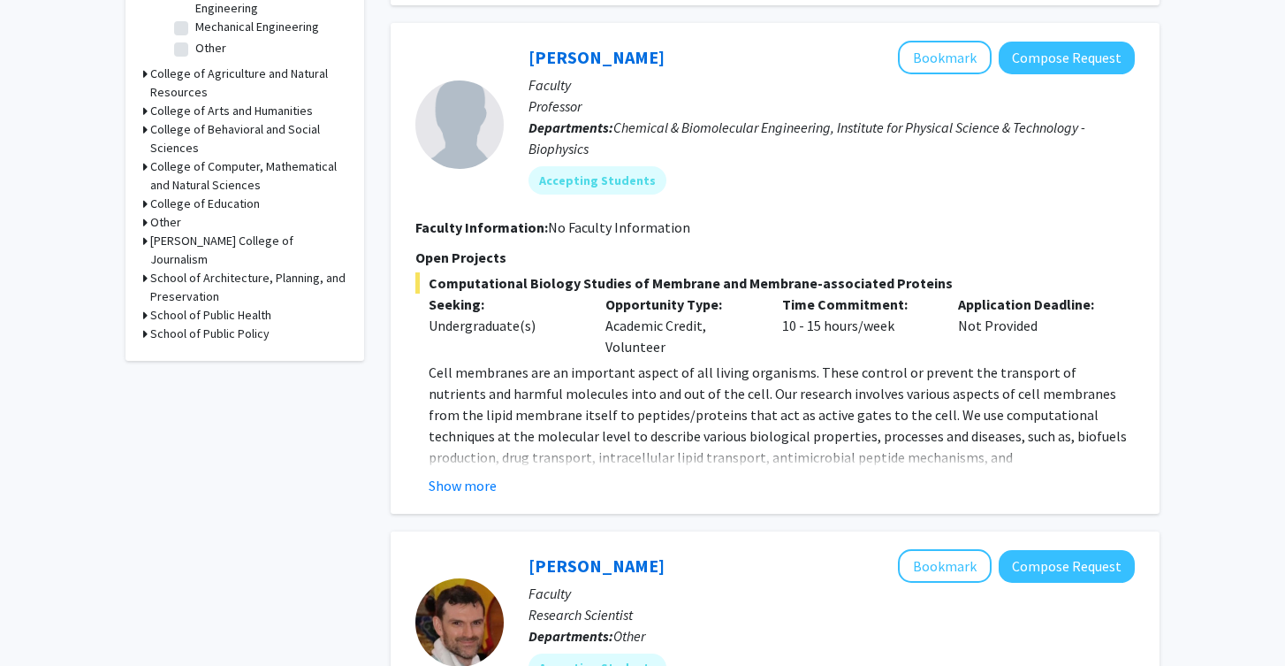
scroll to position [691, 0]
drag, startPoint x: 495, startPoint y: 286, endPoint x: 635, endPoint y: 281, distance: 139.7
click at [635, 281] on span "Computational Biology Studies of Membrane and Membrane-associated Proteins" at bounding box center [775, 283] width 720 height 21
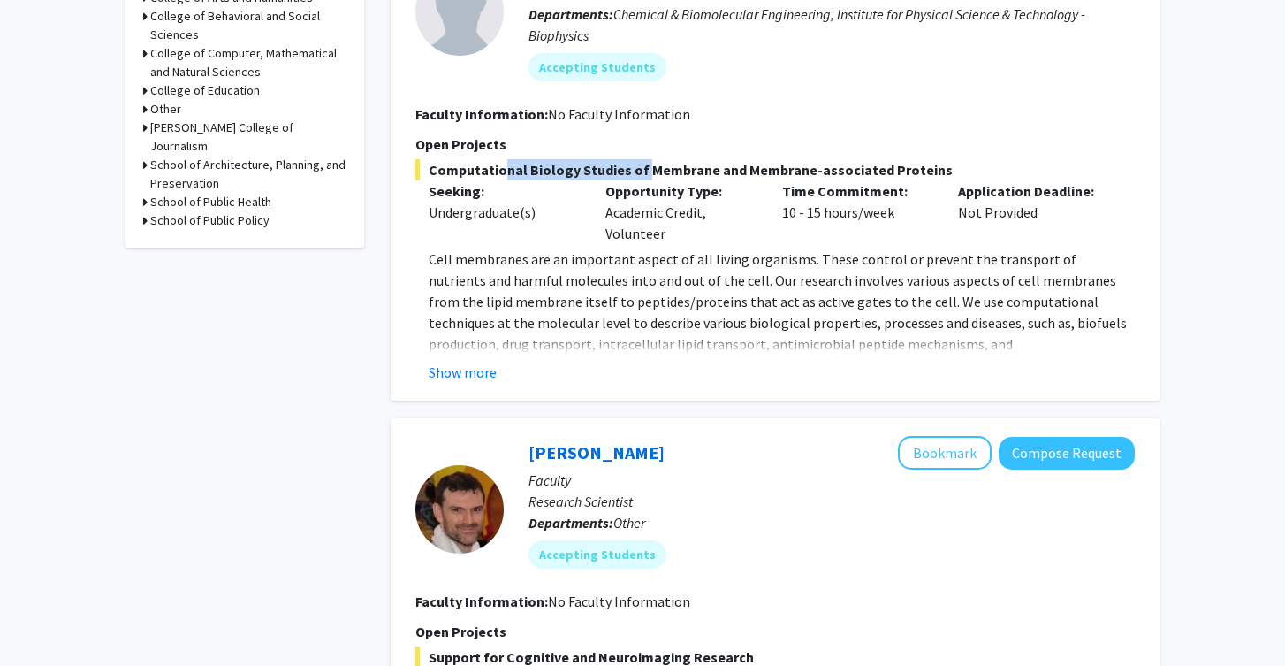
scroll to position [808, 0]
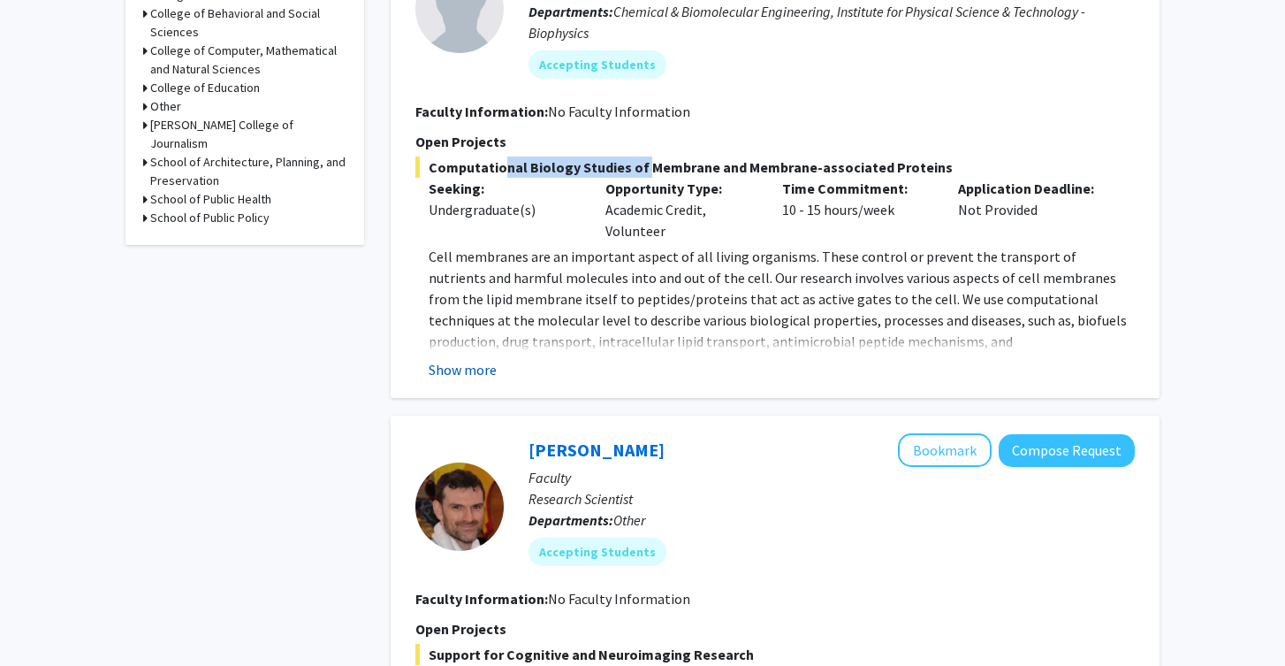
click at [472, 364] on button "Show more" at bounding box center [463, 369] width 68 height 21
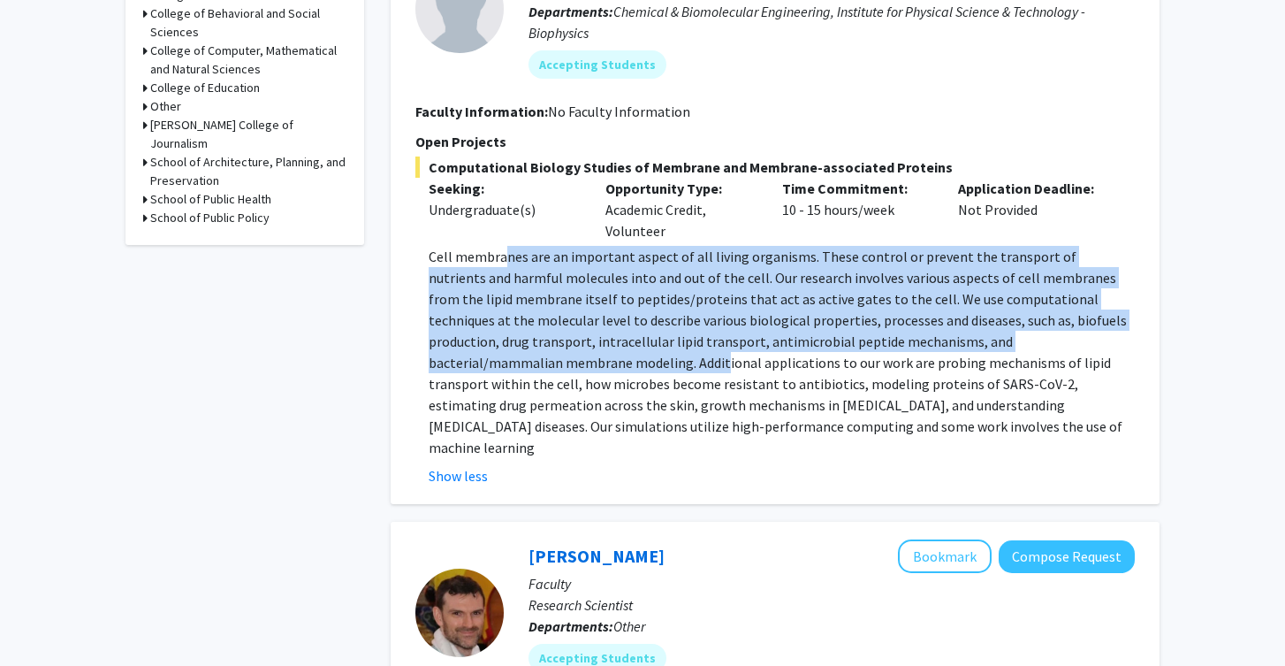
drag, startPoint x: 501, startPoint y: 256, endPoint x: 522, endPoint y: 352, distance: 97.6
click at [522, 352] on p "Cell membranes are an important aspect of all living organisms. These control o…" at bounding box center [782, 352] width 706 height 212
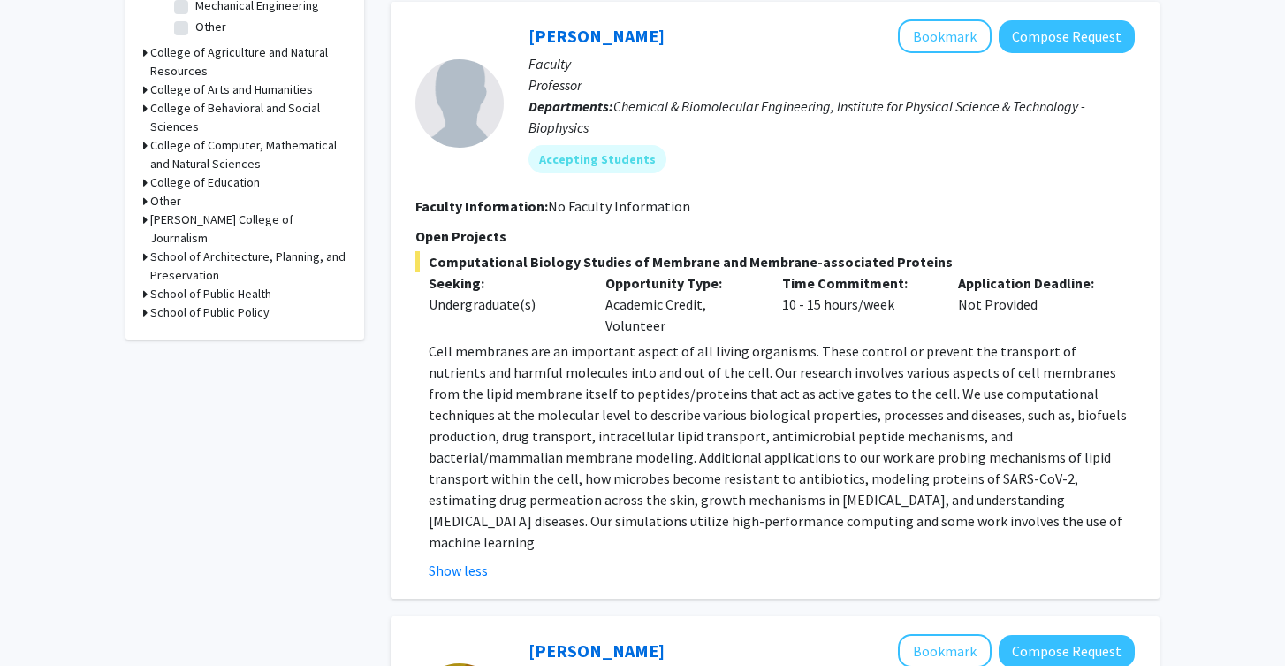
scroll to position [697, 0]
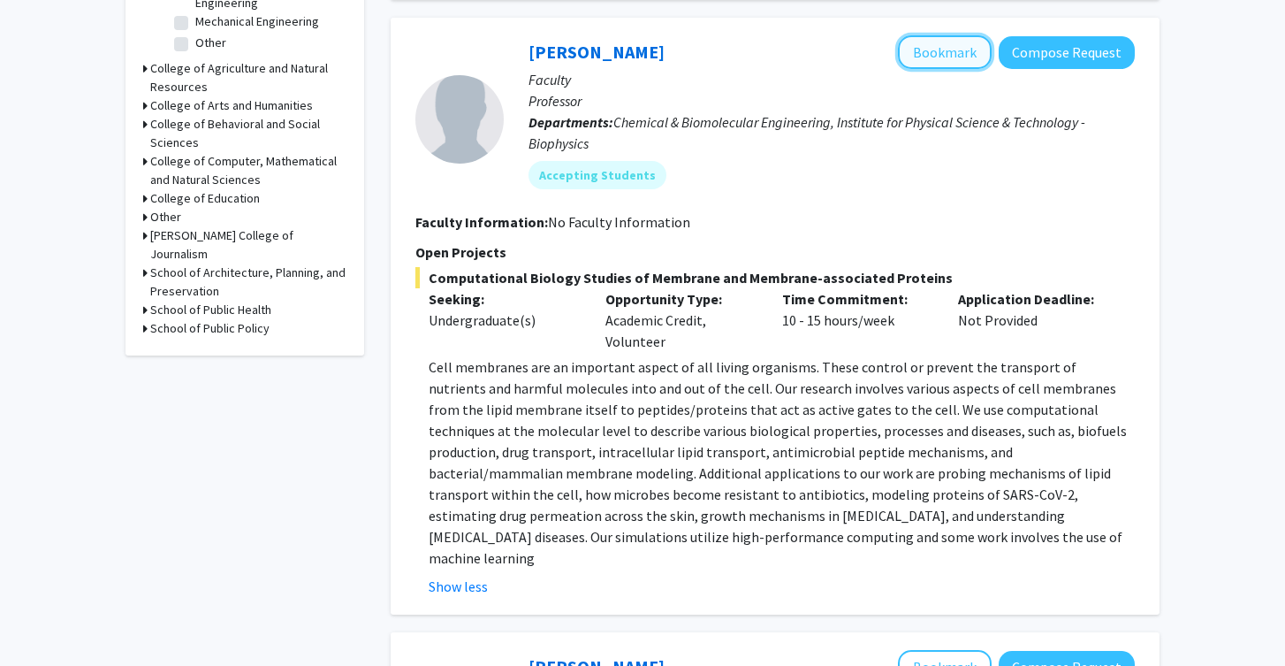
click at [964, 53] on button "Bookmark" at bounding box center [945, 52] width 94 height 34
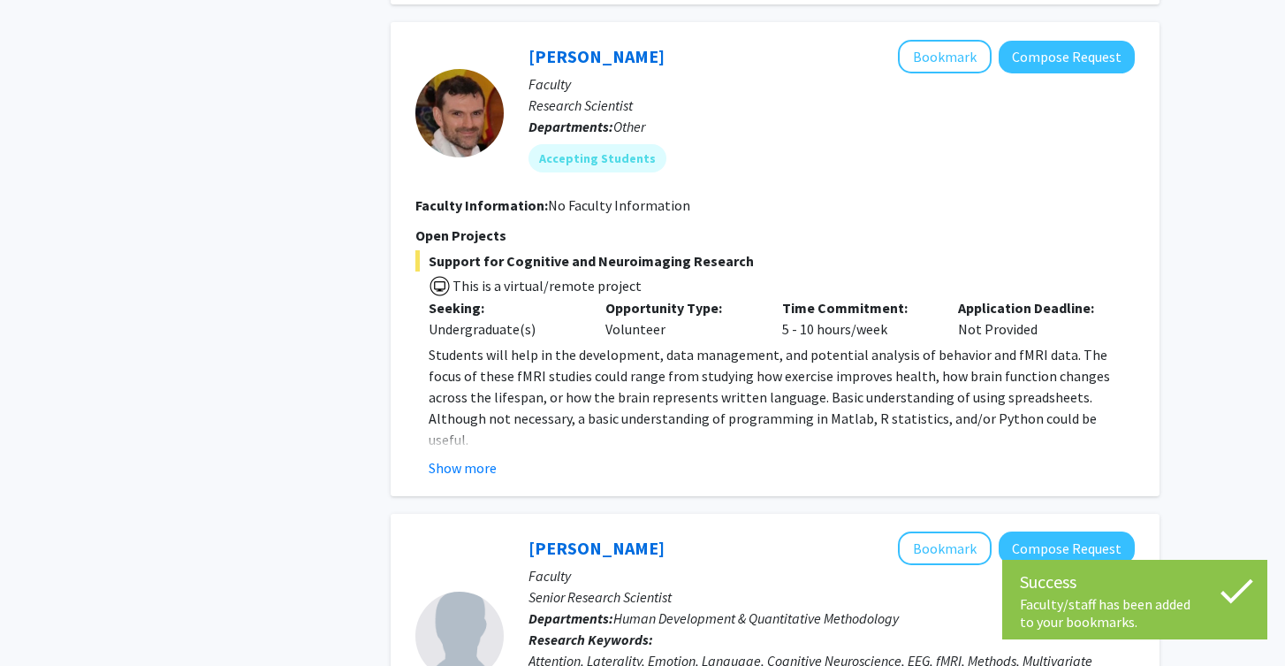
scroll to position [1306, 0]
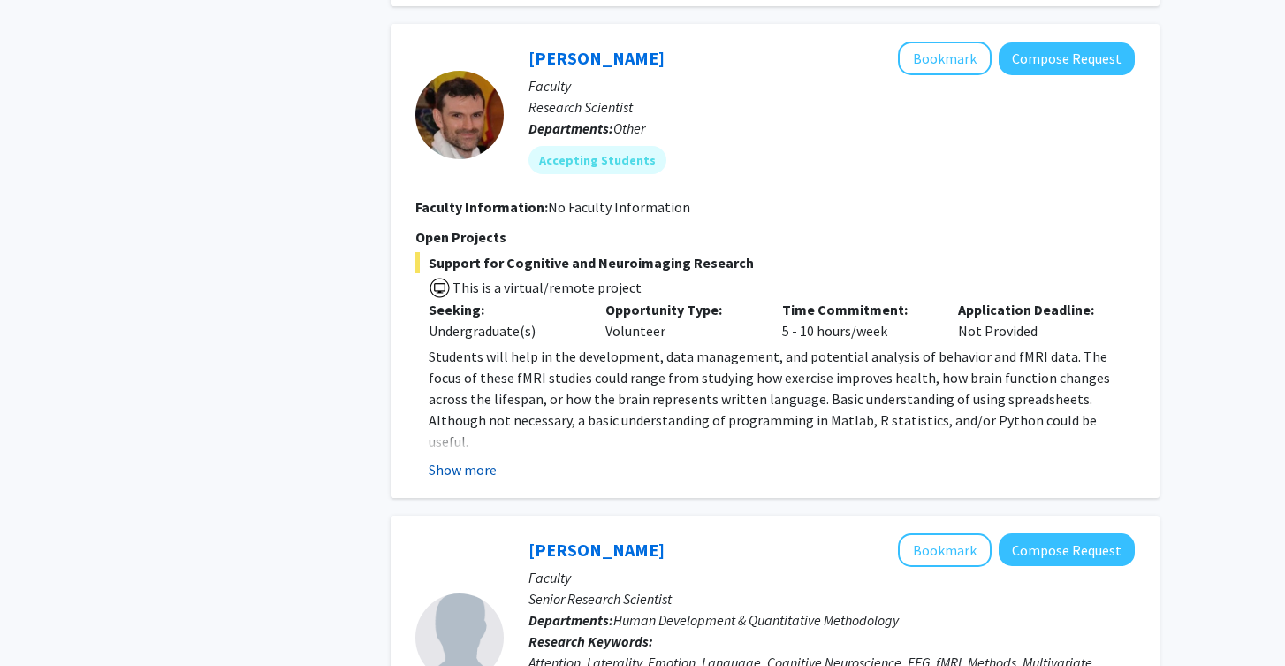
click at [494, 459] on button "Show more" at bounding box center [463, 469] width 68 height 21
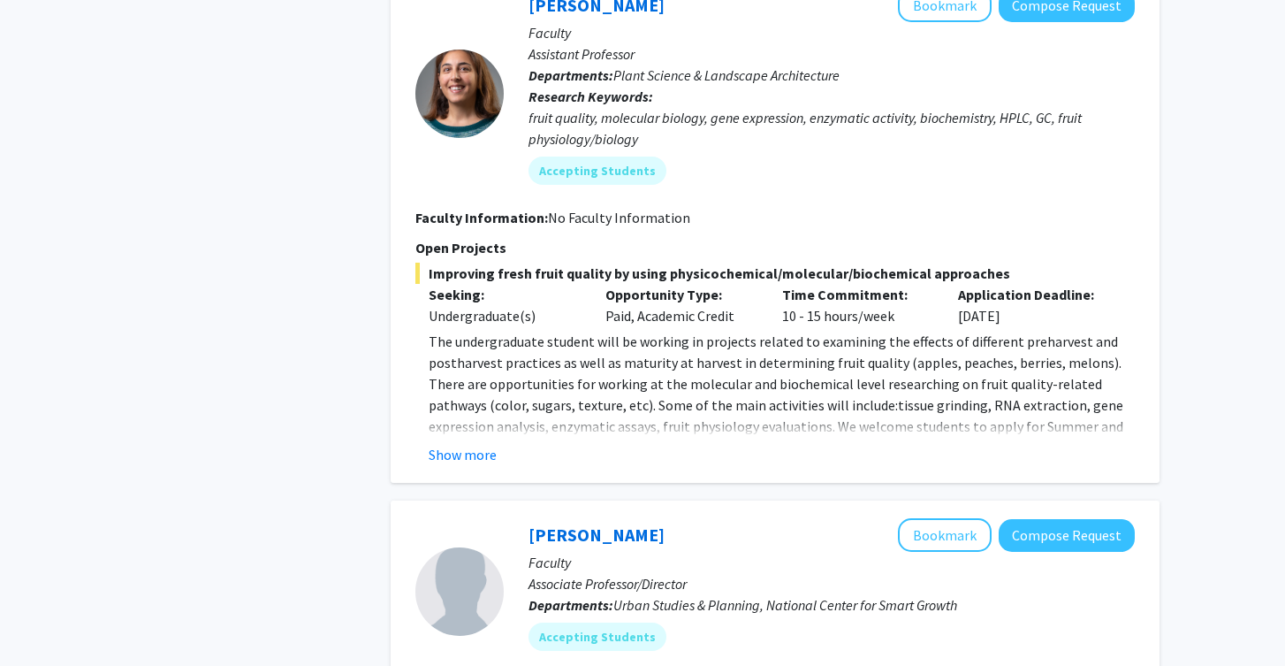
scroll to position [4487, 0]
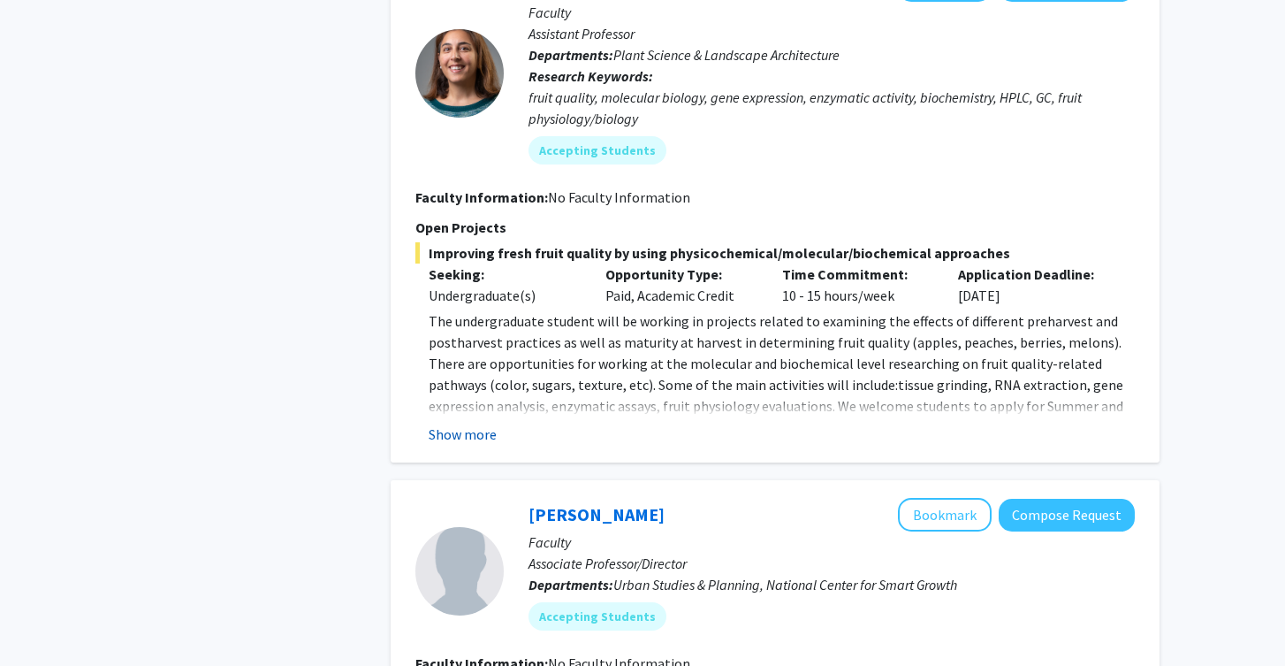
click at [462, 423] on button "Show more" at bounding box center [463, 433] width 68 height 21
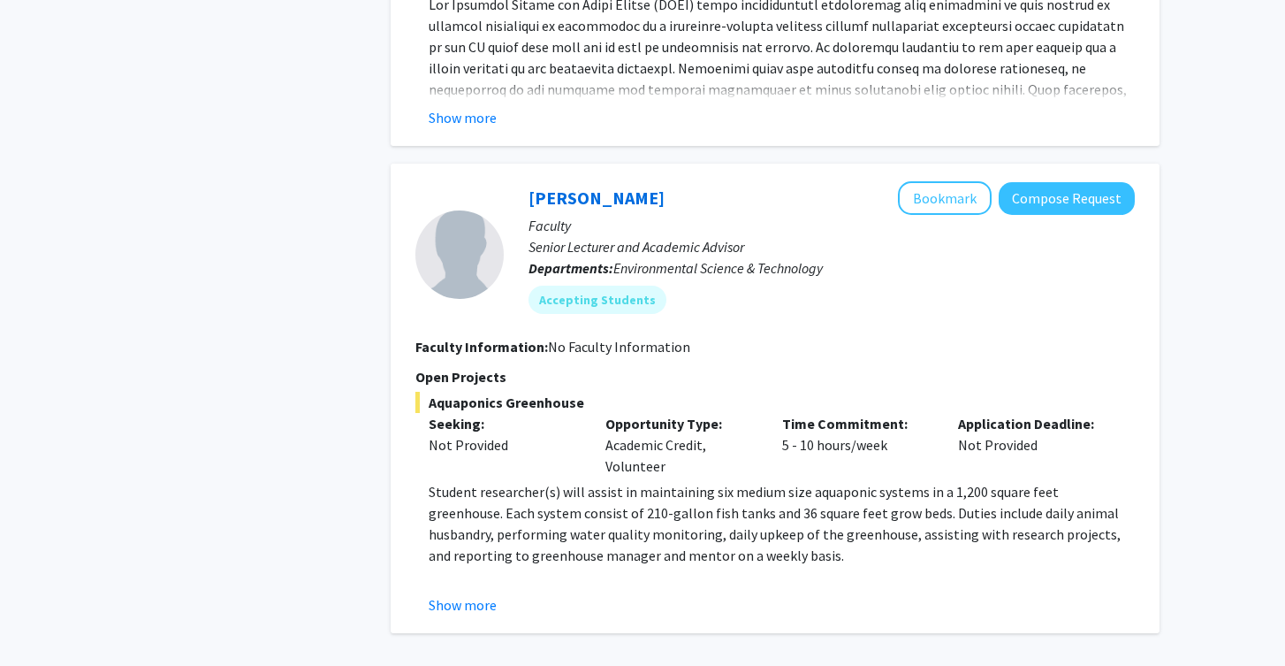
scroll to position [5505, 0]
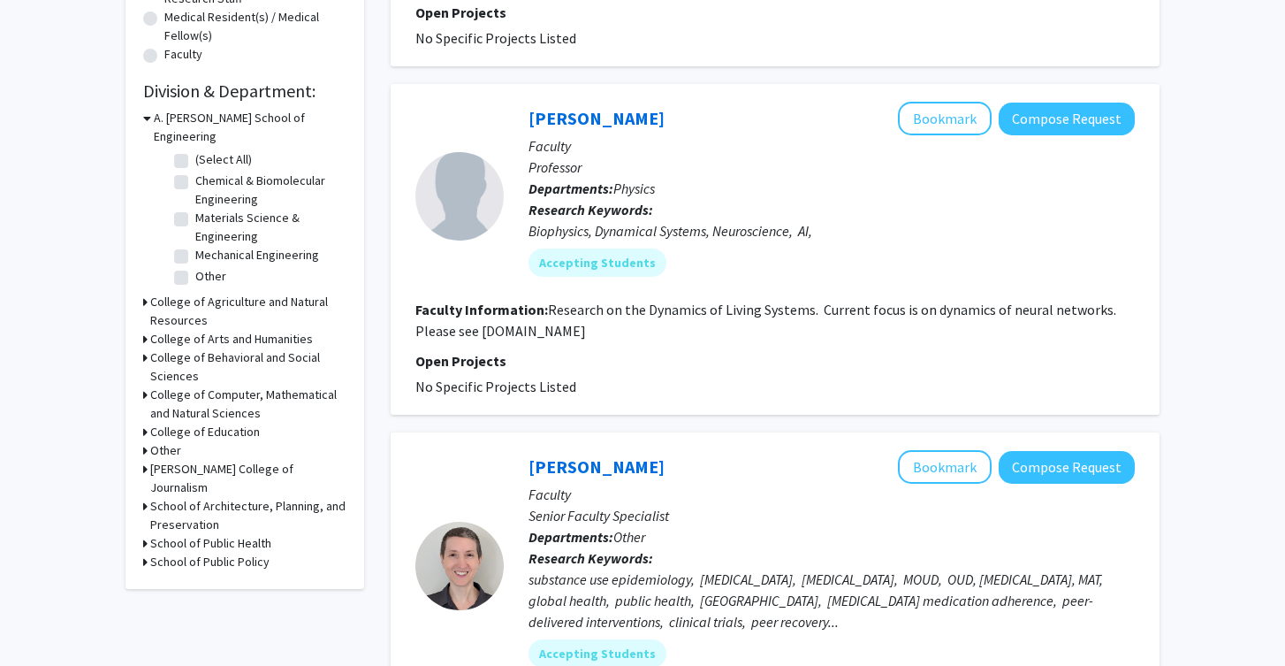
scroll to position [478, 0]
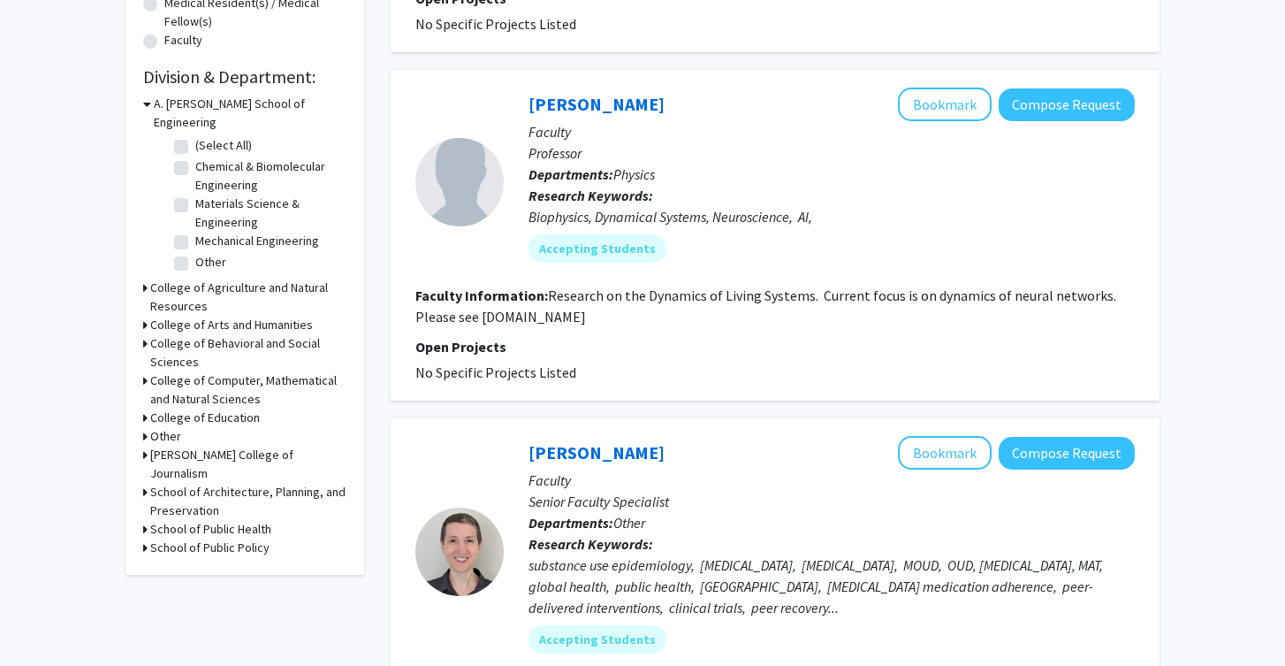
drag, startPoint x: 479, startPoint y: 316, endPoint x: 596, endPoint y: 320, distance: 116.7
click at [597, 321] on section "Faculty Information: Research on the Dynamics of Living Systems. Current focus …" at bounding box center [775, 306] width 720 height 42
copy fg-read-more "losertlab.umd.edu"
click at [808, 242] on div "Accepting Students" at bounding box center [831, 248] width 613 height 35
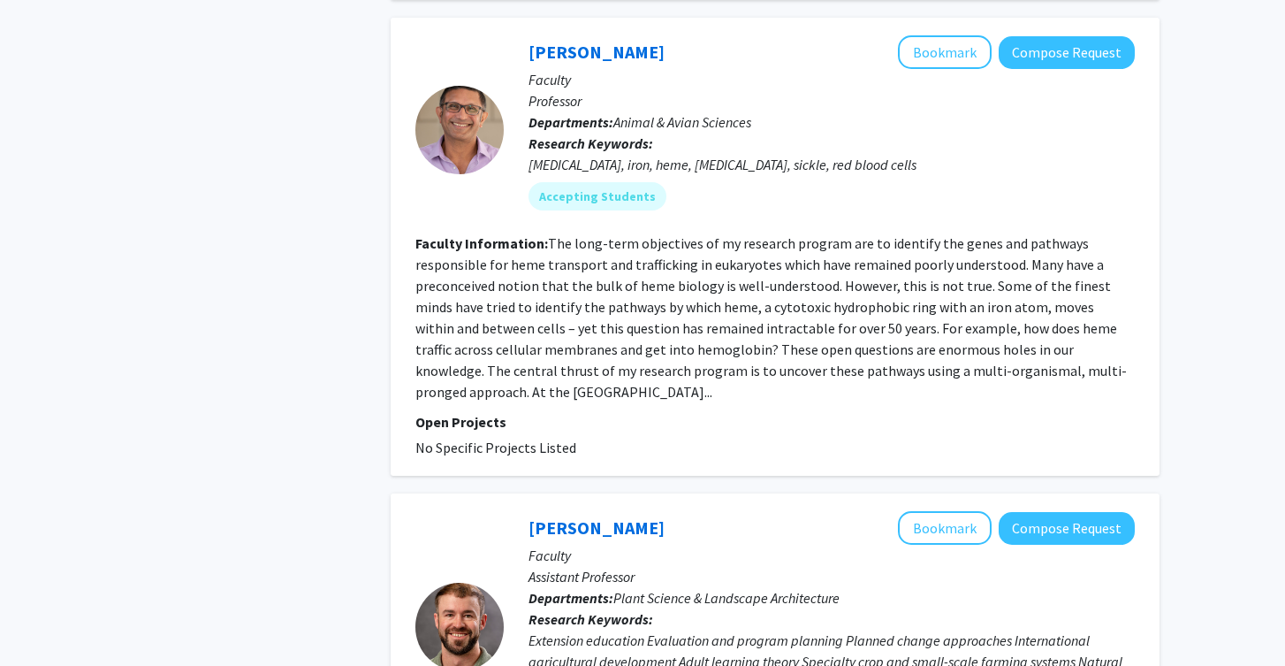
scroll to position [1348, 0]
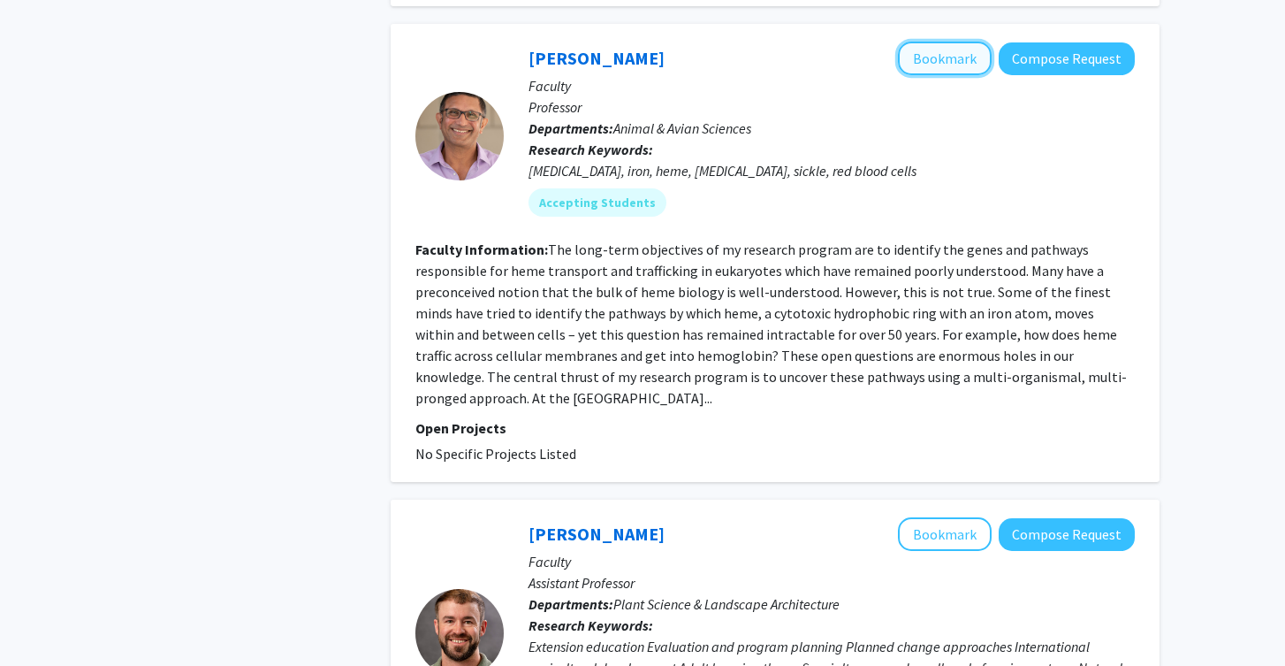
click at [987, 51] on button "Bookmark" at bounding box center [945, 59] width 94 height 34
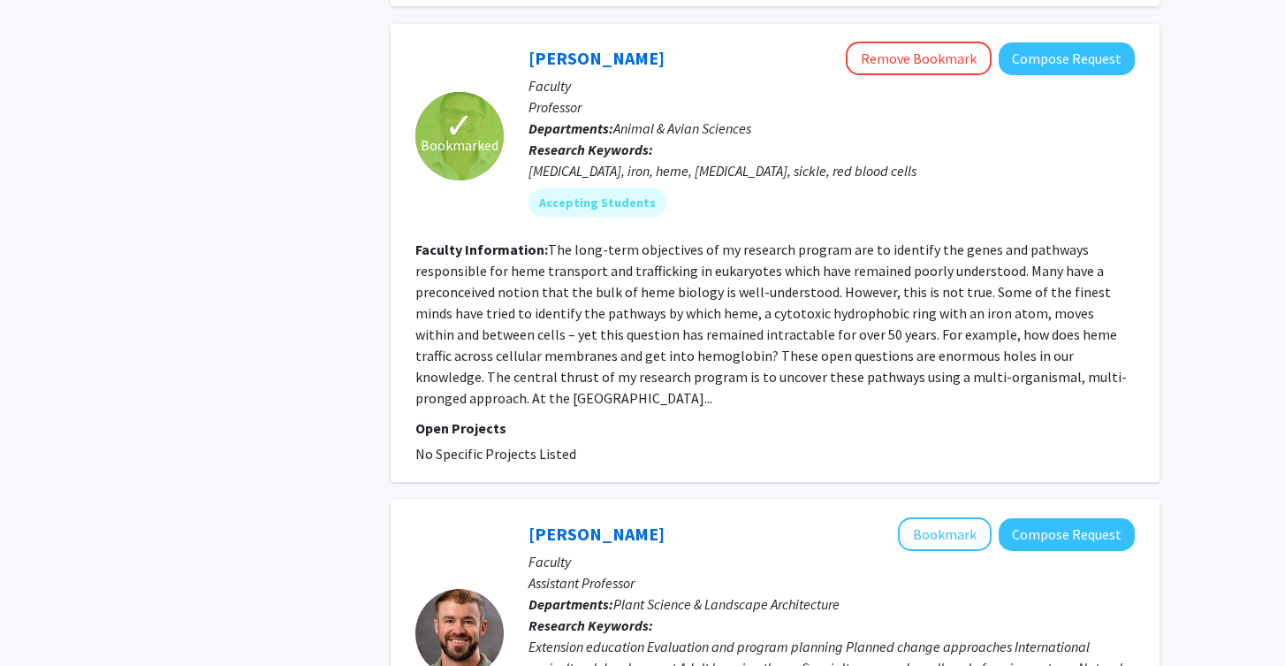
click at [602, 362] on fg-read-more "The long-term objectives of my research program are to identify the genes and p…" at bounding box center [771, 323] width 712 height 166
click at [574, 408] on fg-search-faculty "✓ Bookmarked Iqbal Hamza Remove Bookmark Compose Request Faculty Professor Depa…" at bounding box center [775, 253] width 720 height 423
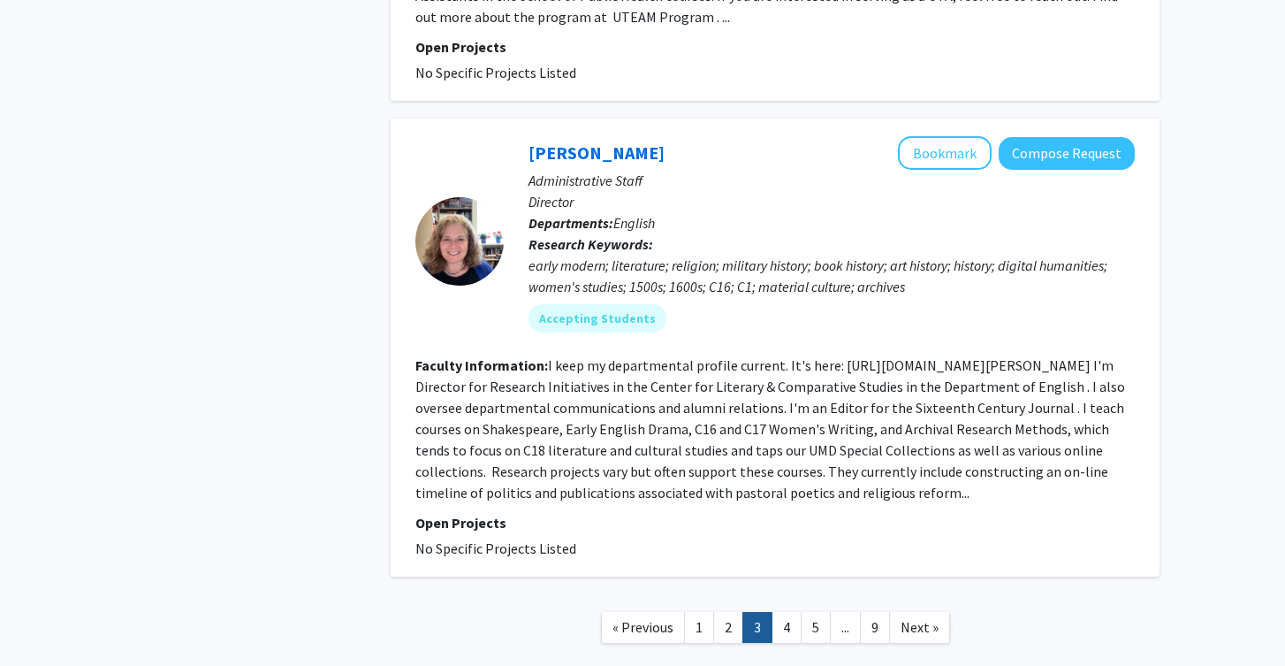
scroll to position [3980, 0]
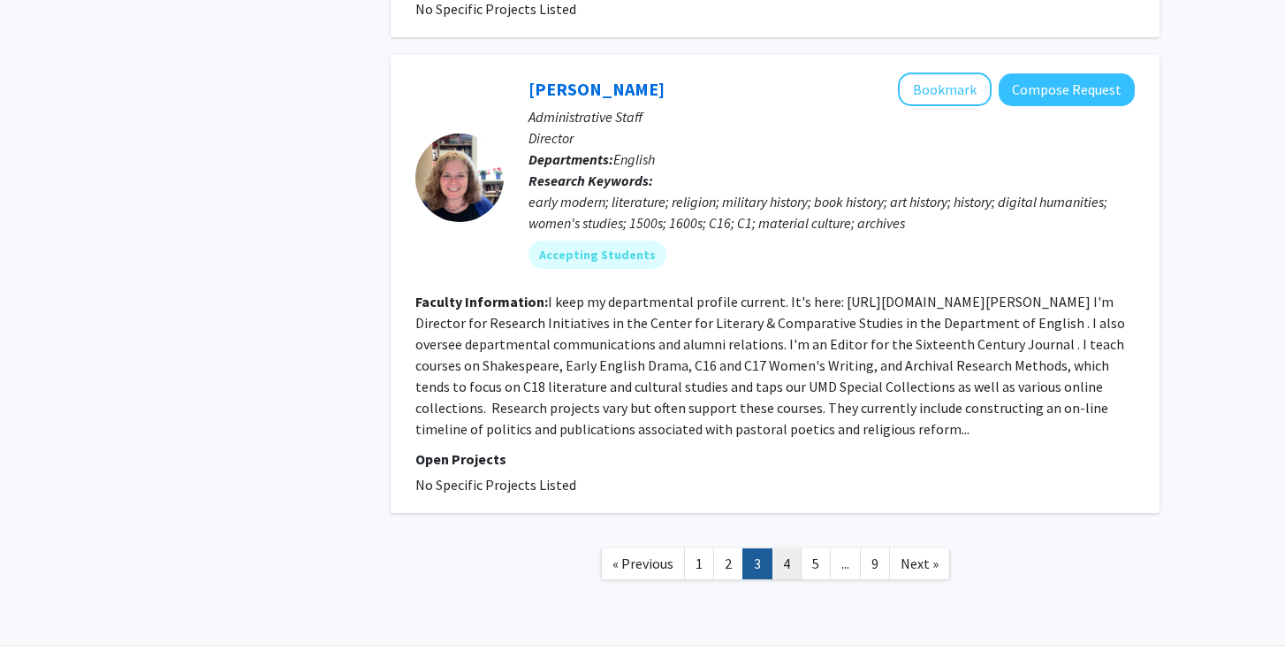
click at [793, 548] on link "4" at bounding box center [787, 563] width 30 height 31
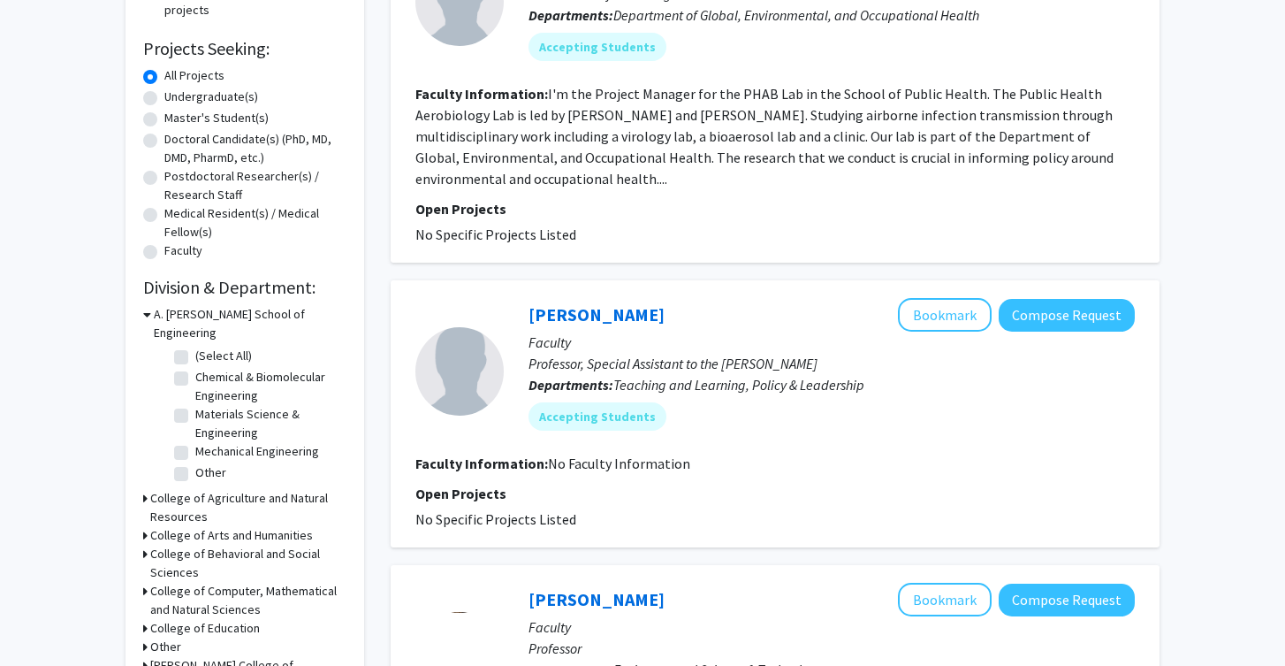
scroll to position [269, 0]
drag, startPoint x: 614, startPoint y: 90, endPoint x: 608, endPoint y: 100, distance: 11.5
click at [609, 100] on fg-read-more "I'm the Project Manager for the PHAB Lab in the School of Public Health. The Pu…" at bounding box center [764, 135] width 698 height 103
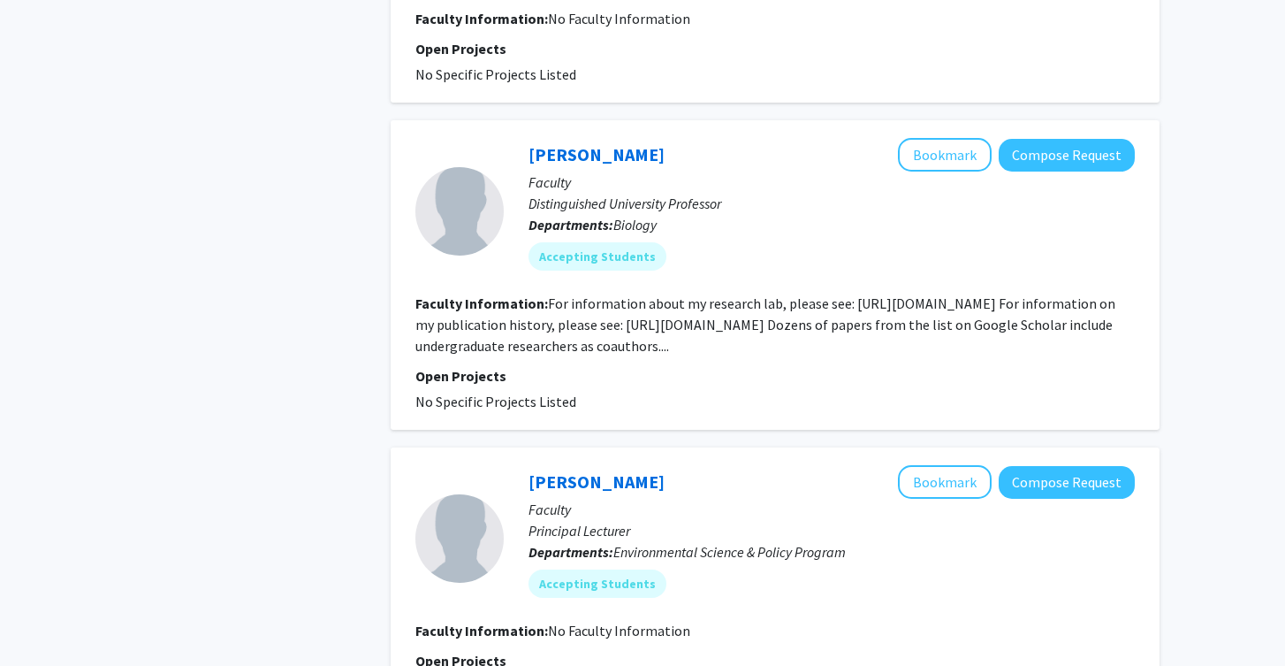
scroll to position [2335, 0]
click at [722, 322] on fg-read-more "For information about my research lab, please see: https://science.umd.edu/biol…" at bounding box center [765, 323] width 700 height 60
click at [605, 159] on link "William Fagan" at bounding box center [597, 153] width 136 height 22
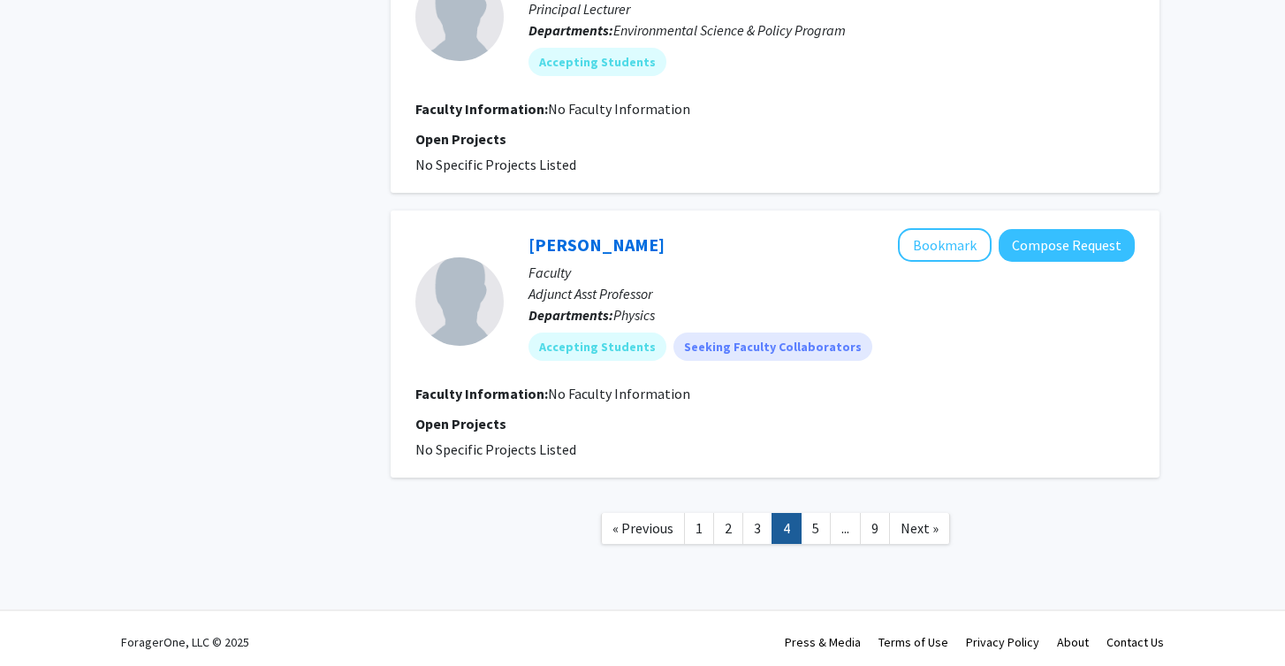
scroll to position [2862, 0]
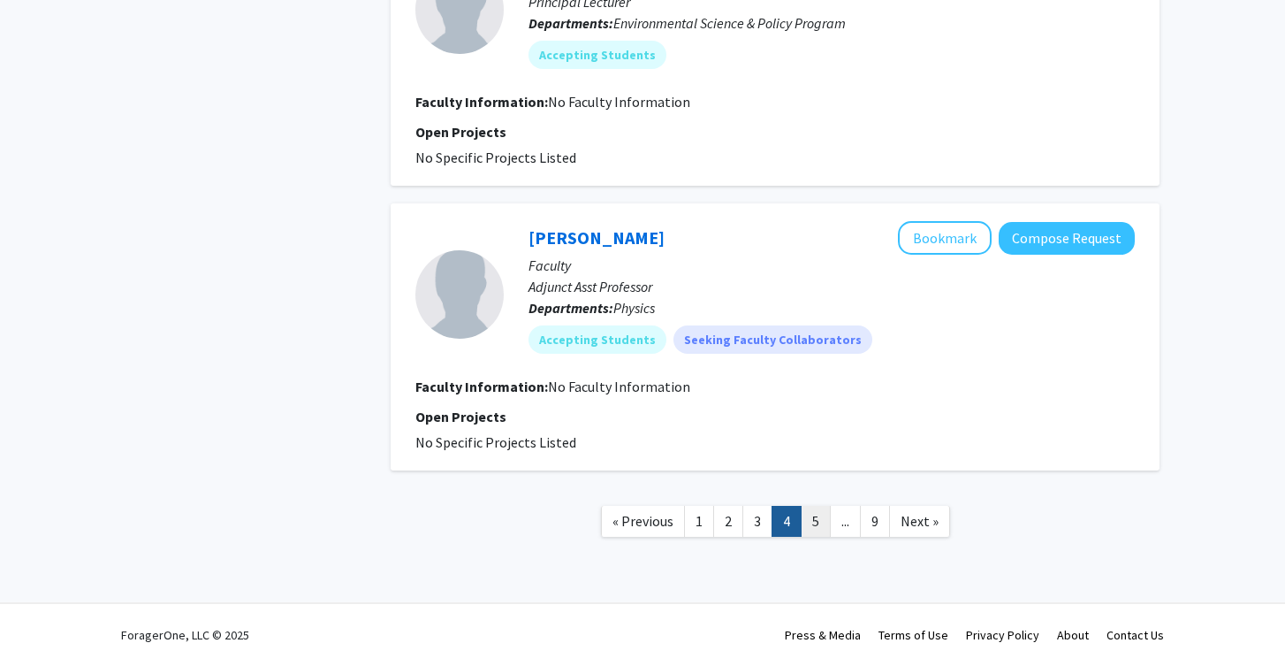
click at [812, 511] on link "5" at bounding box center [816, 521] width 30 height 31
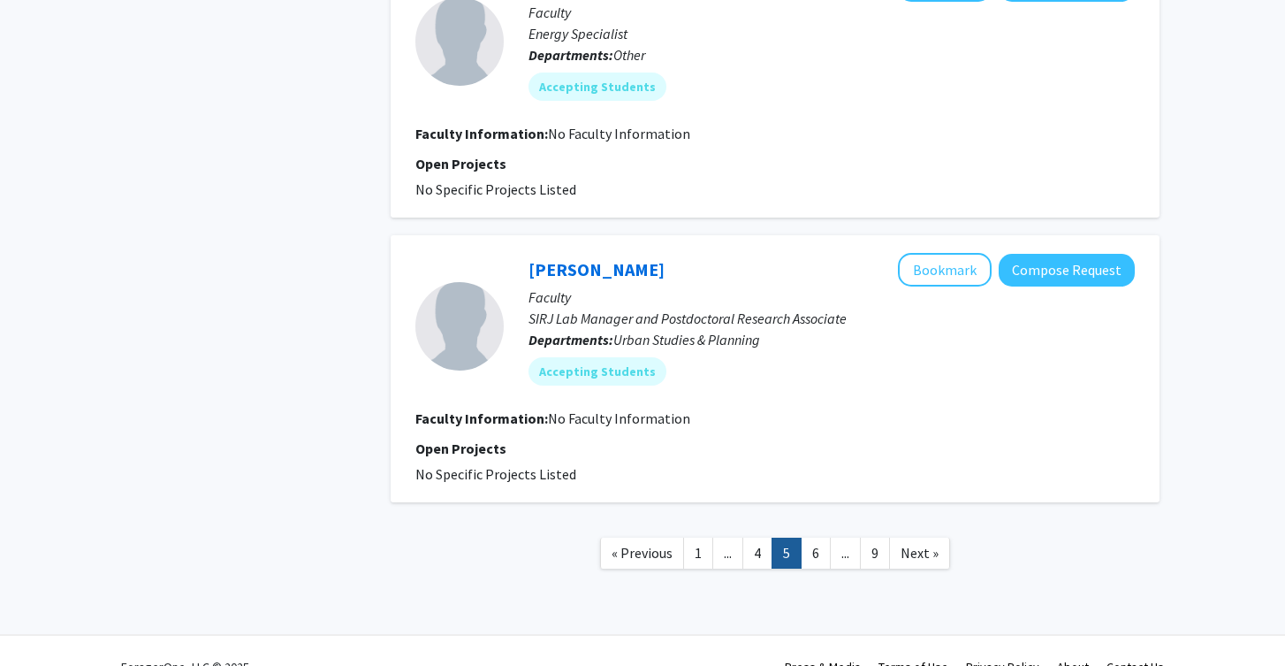
scroll to position [2516, 0]
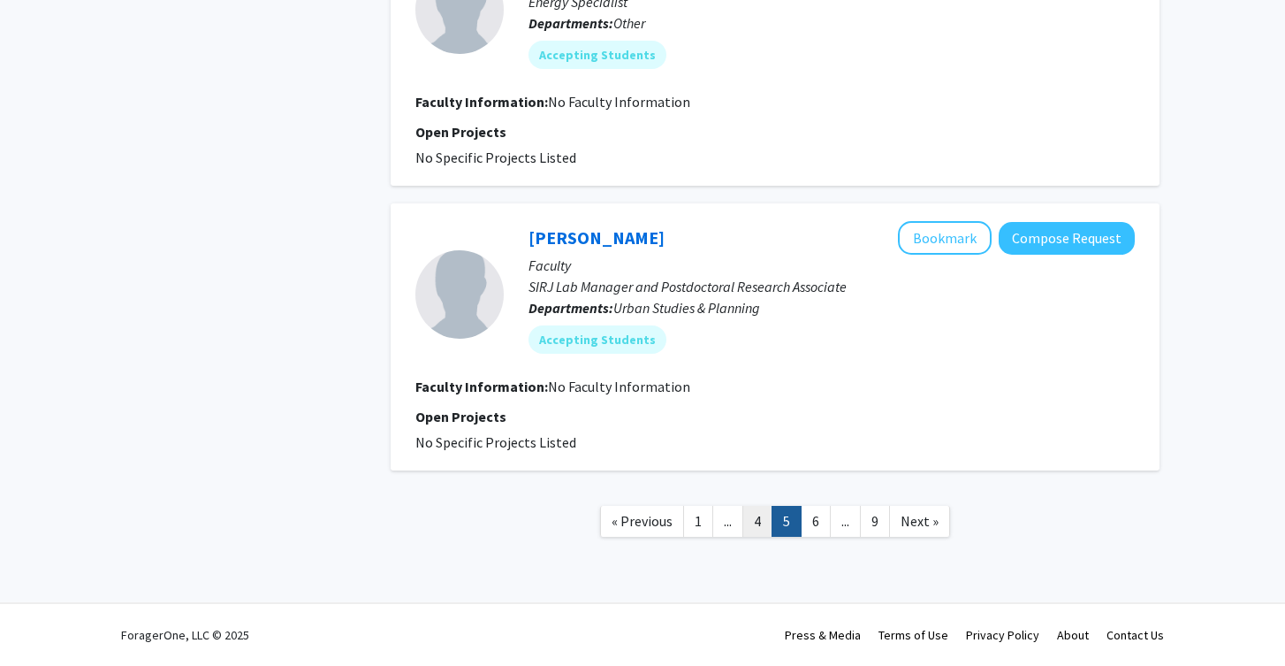
click at [756, 516] on link "4" at bounding box center [758, 521] width 30 height 31
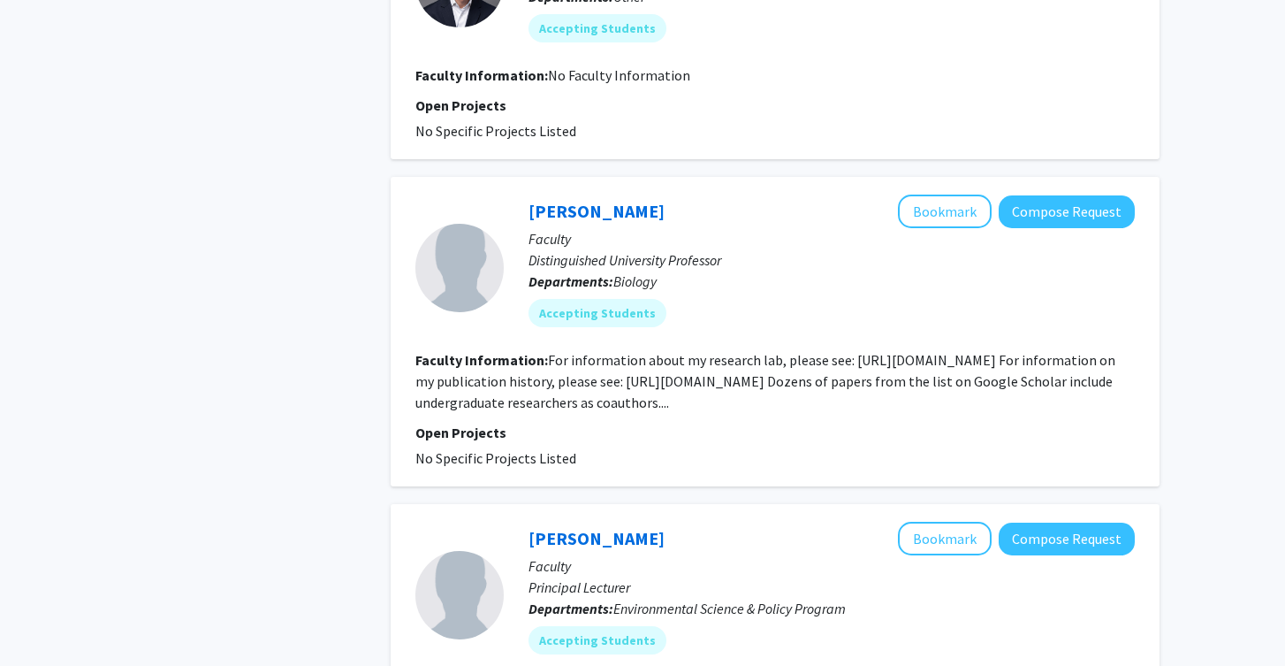
scroll to position [2862, 0]
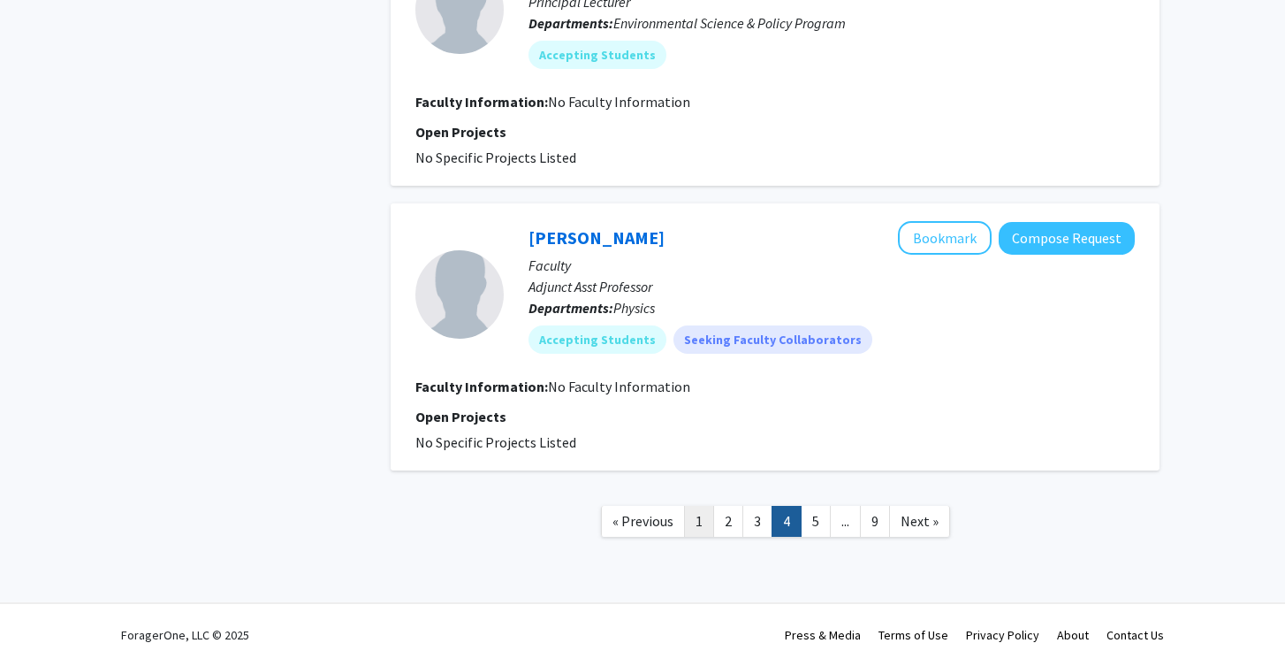
click at [697, 527] on link "1" at bounding box center [699, 521] width 30 height 31
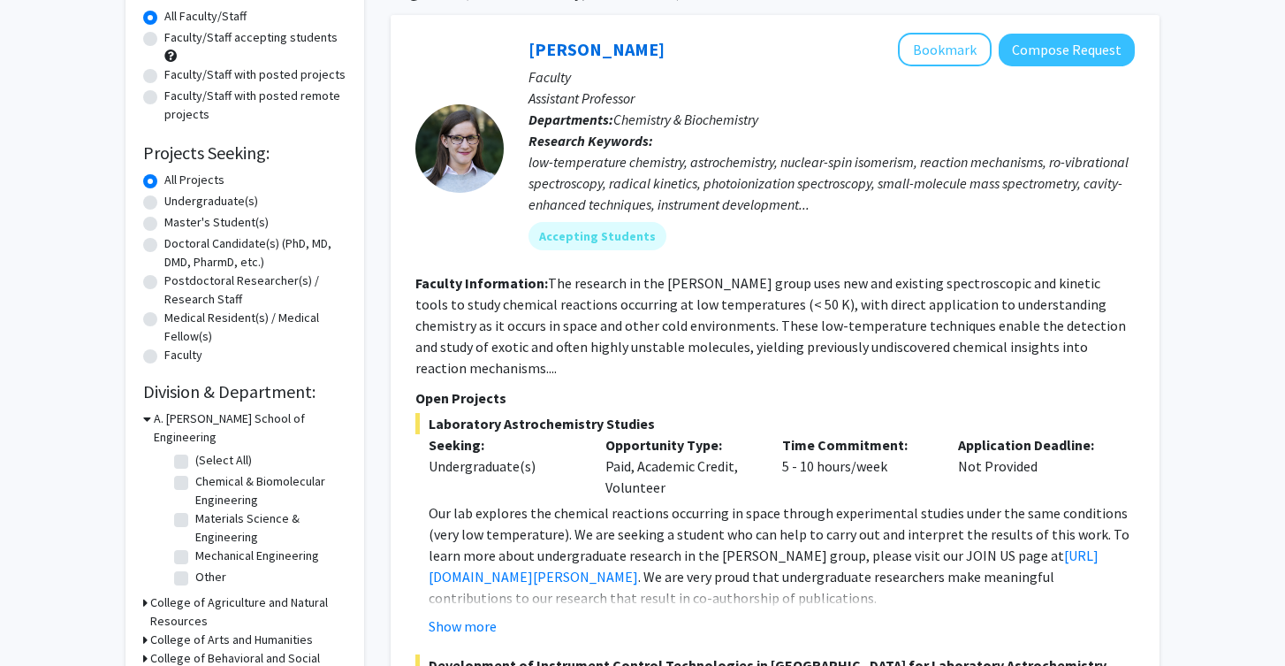
scroll to position [217, 0]
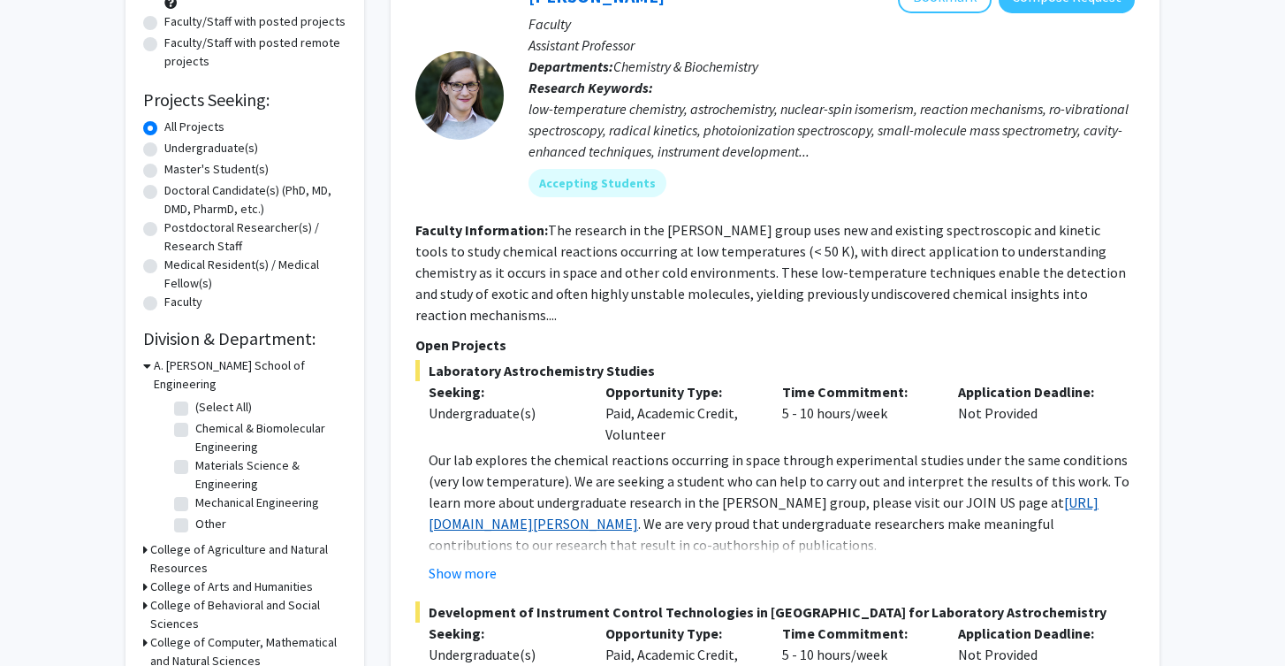
click at [566, 503] on link "https://blog.umd.edu/dodson/join-us/" at bounding box center [764, 512] width 670 height 39
click at [584, 505] on link "https://blog.umd.edu/dodson/join-us/" at bounding box center [764, 512] width 670 height 39
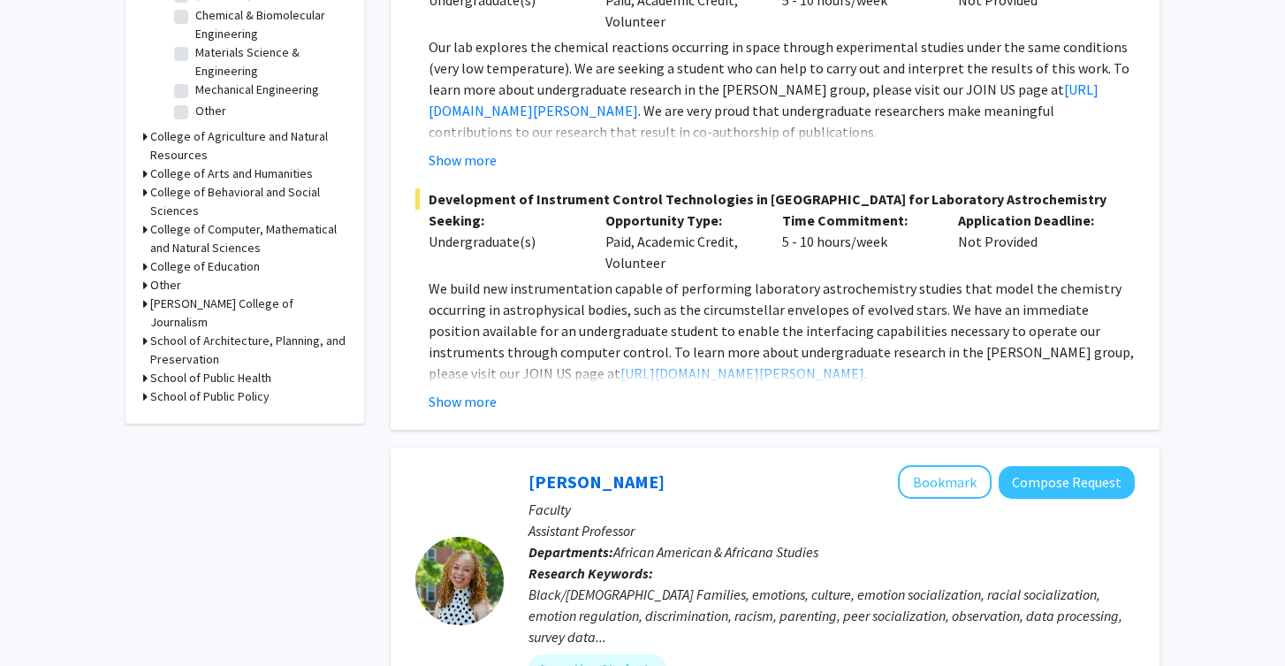
scroll to position [0, 0]
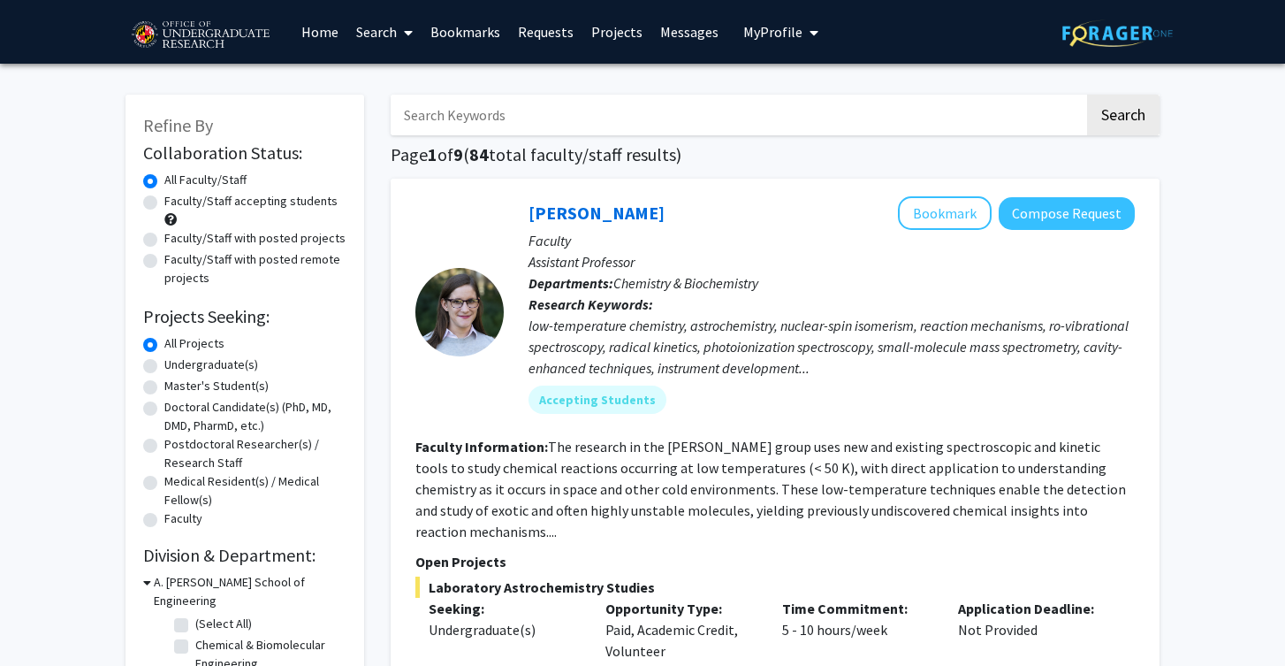
click at [493, 39] on link "Bookmarks" at bounding box center [466, 32] width 88 height 62
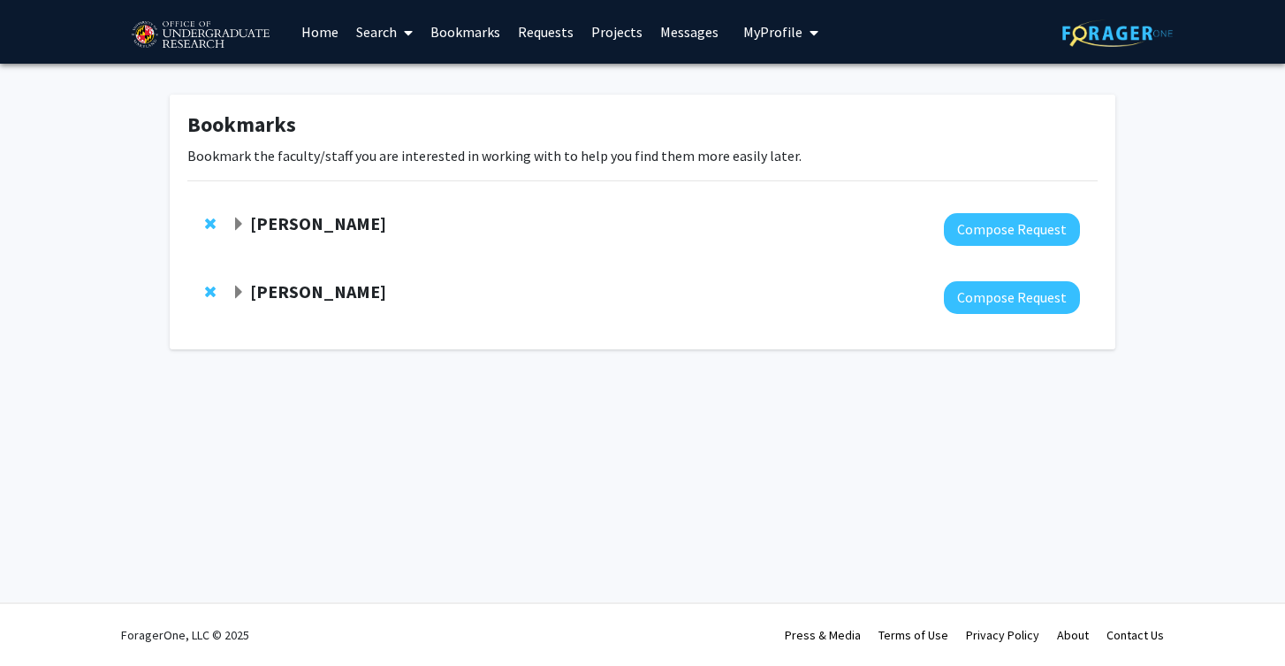
click at [530, 246] on div "Jeffery Klauda Compose Request" at bounding box center [642, 229] width 910 height 68
click at [305, 235] on div "[PERSON_NAME]" at bounding box center [423, 224] width 382 height 22
click at [298, 228] on strong "[PERSON_NAME]" at bounding box center [318, 223] width 136 height 22
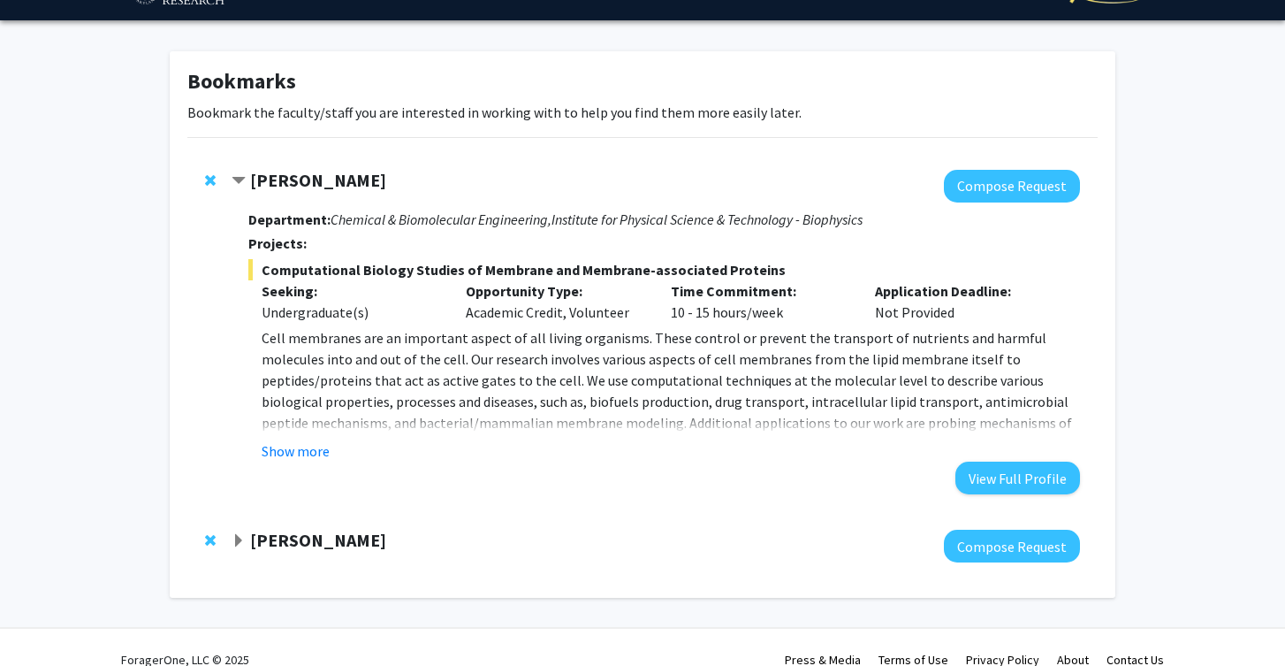
scroll to position [68, 0]
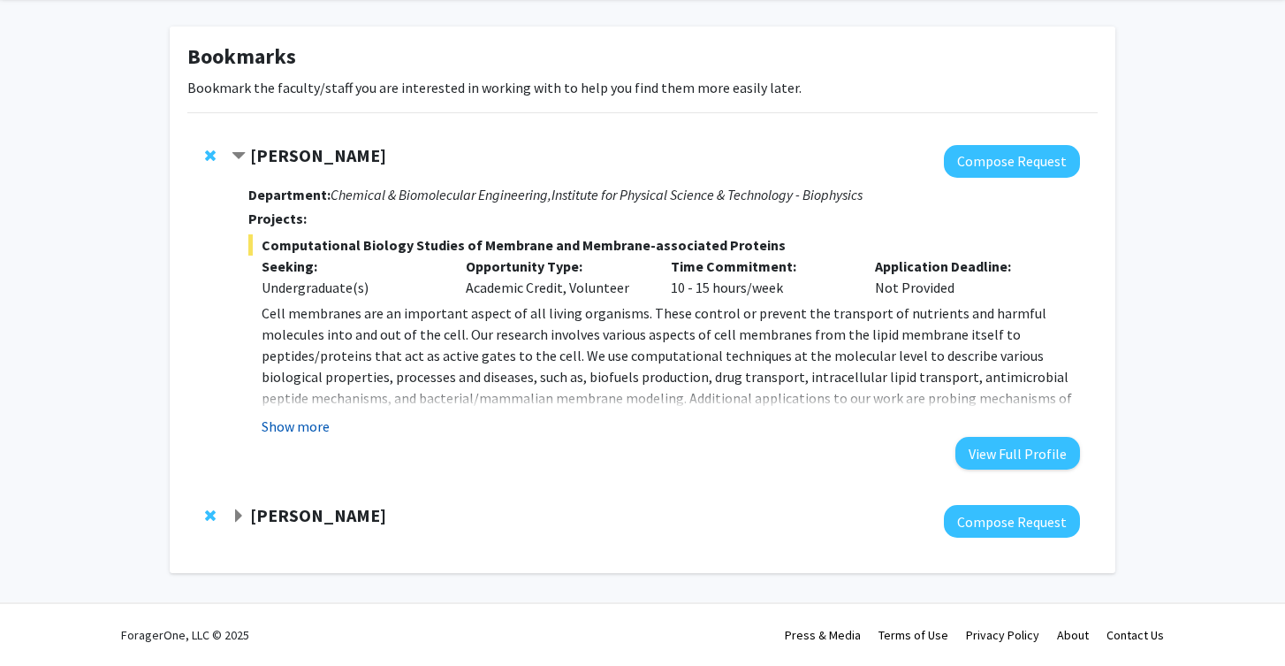
click at [304, 421] on button "Show more" at bounding box center [296, 425] width 68 height 21
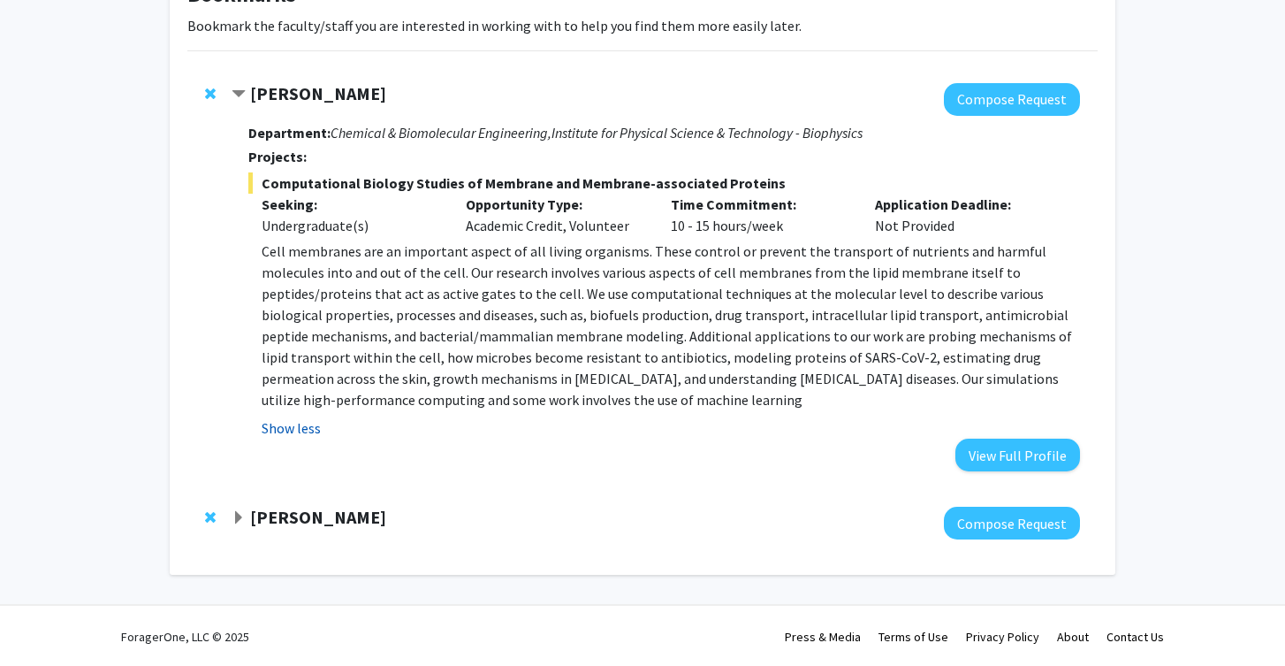
scroll to position [132, 0]
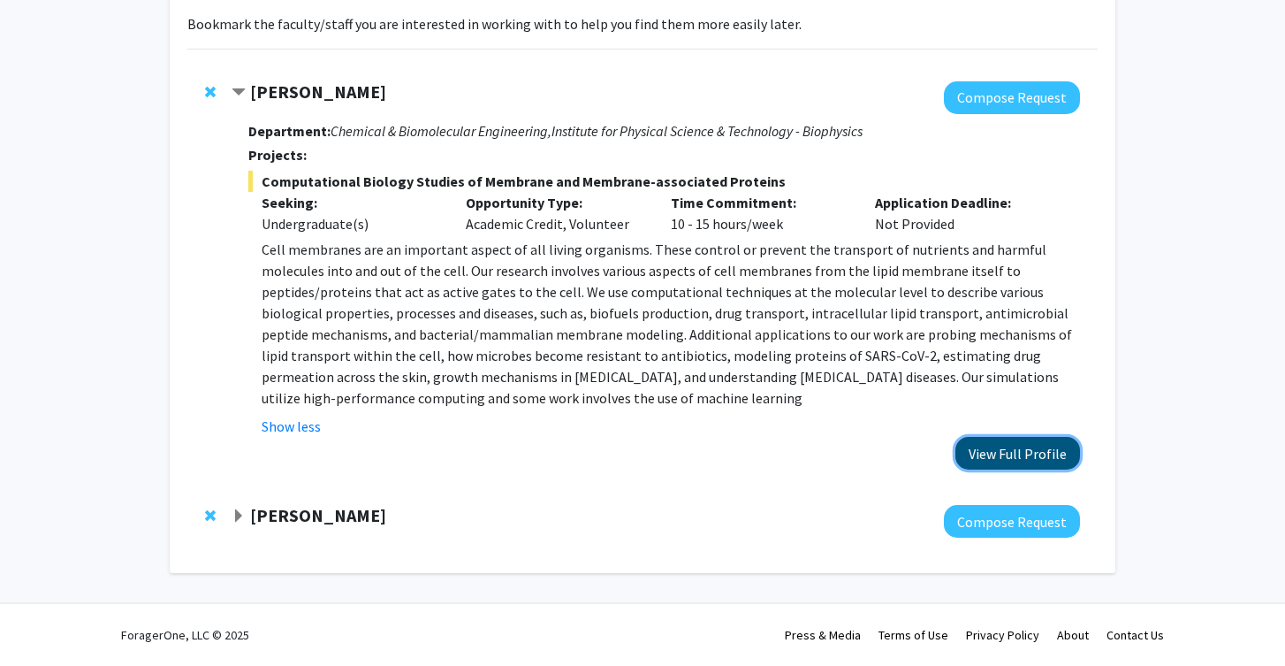
click at [1017, 450] on button "View Full Profile" at bounding box center [1018, 453] width 125 height 33
click at [304, 520] on strong "Iqbal Hamza" at bounding box center [318, 515] width 136 height 22
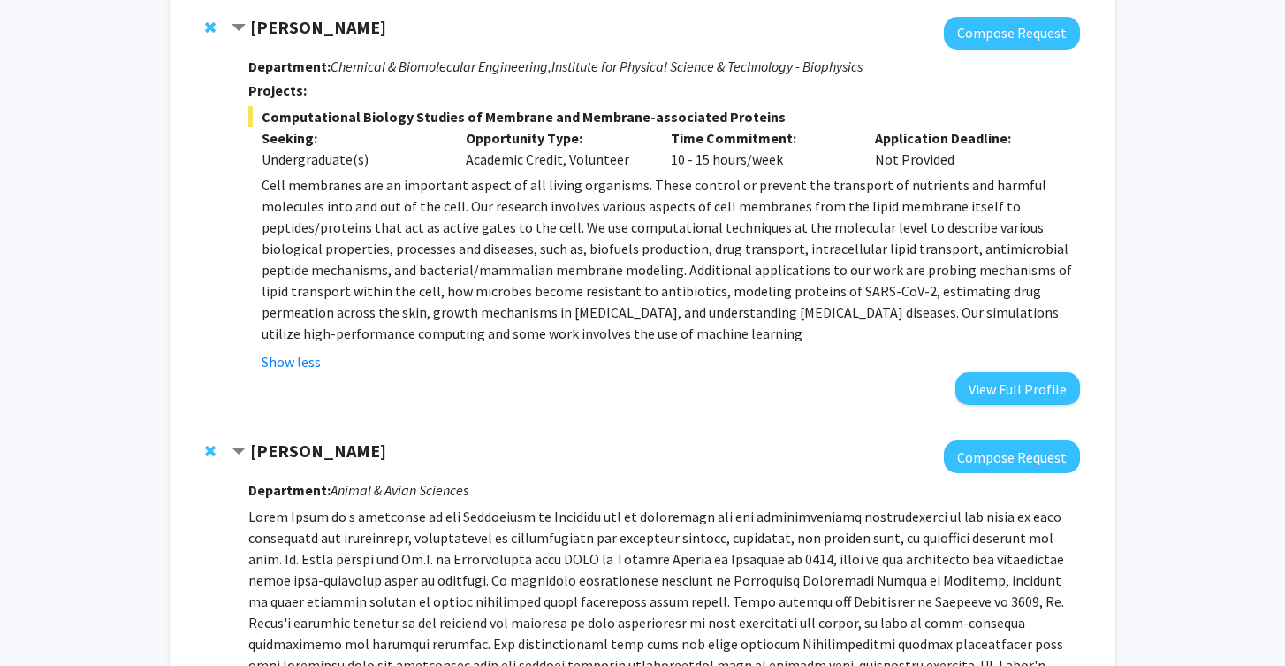
scroll to position [0, 0]
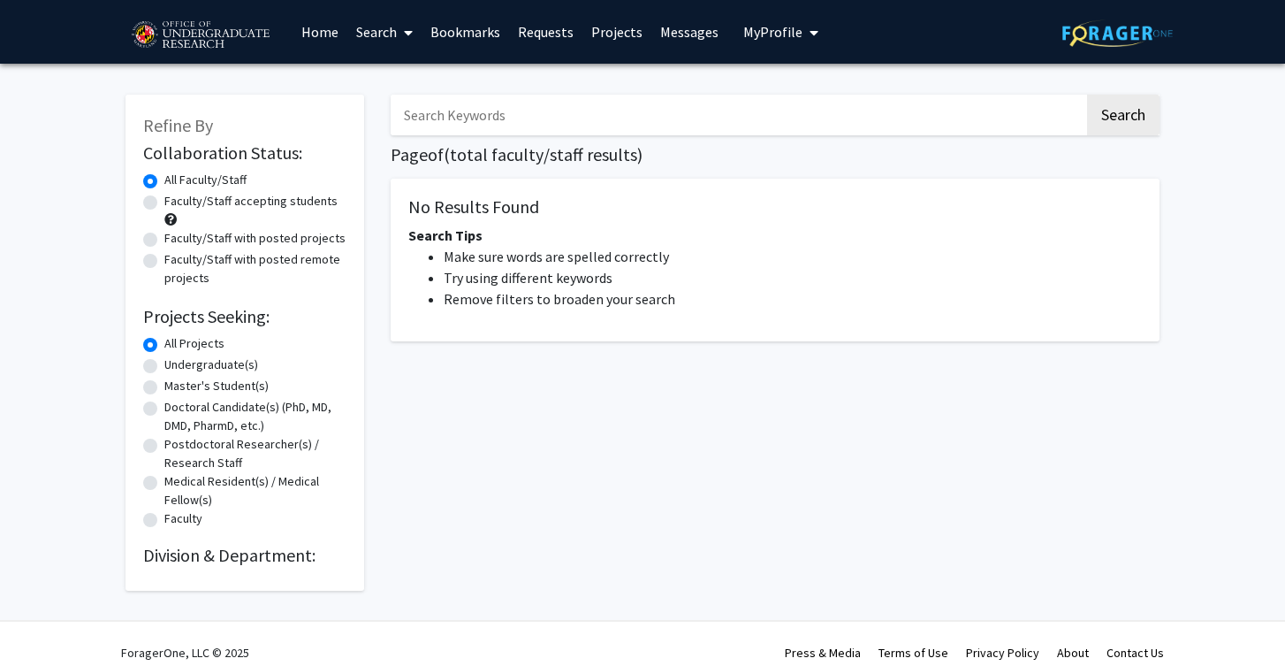
scroll to position [18, 0]
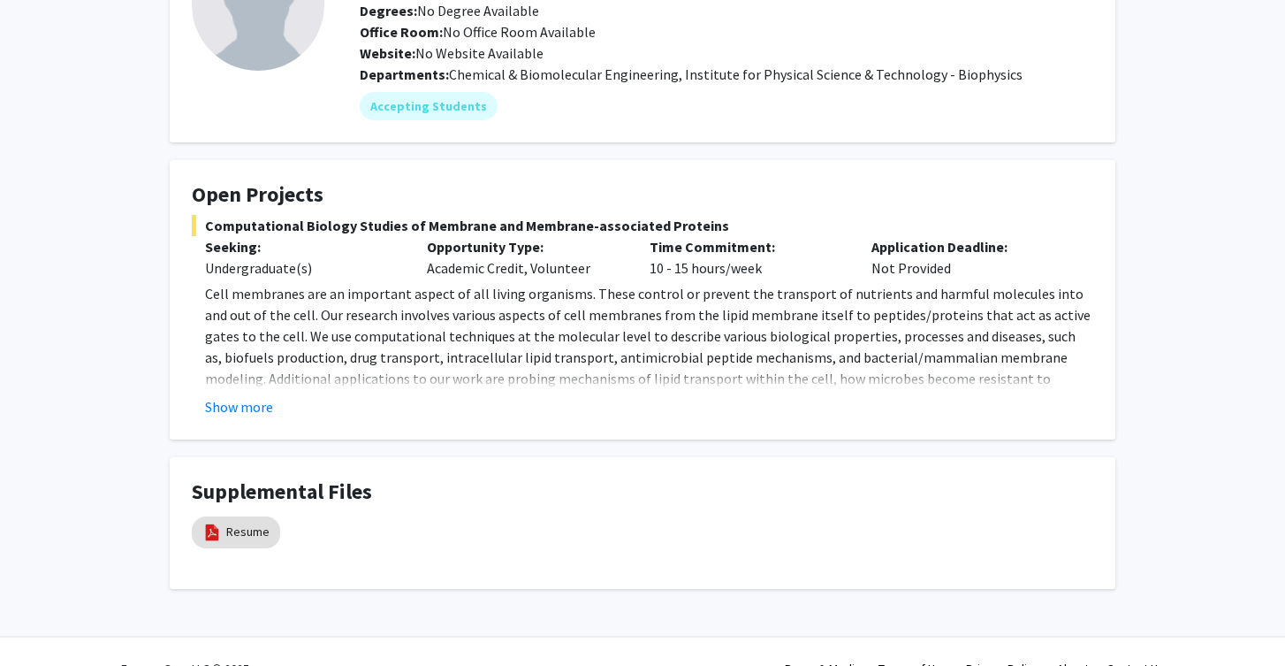
scroll to position [194, 0]
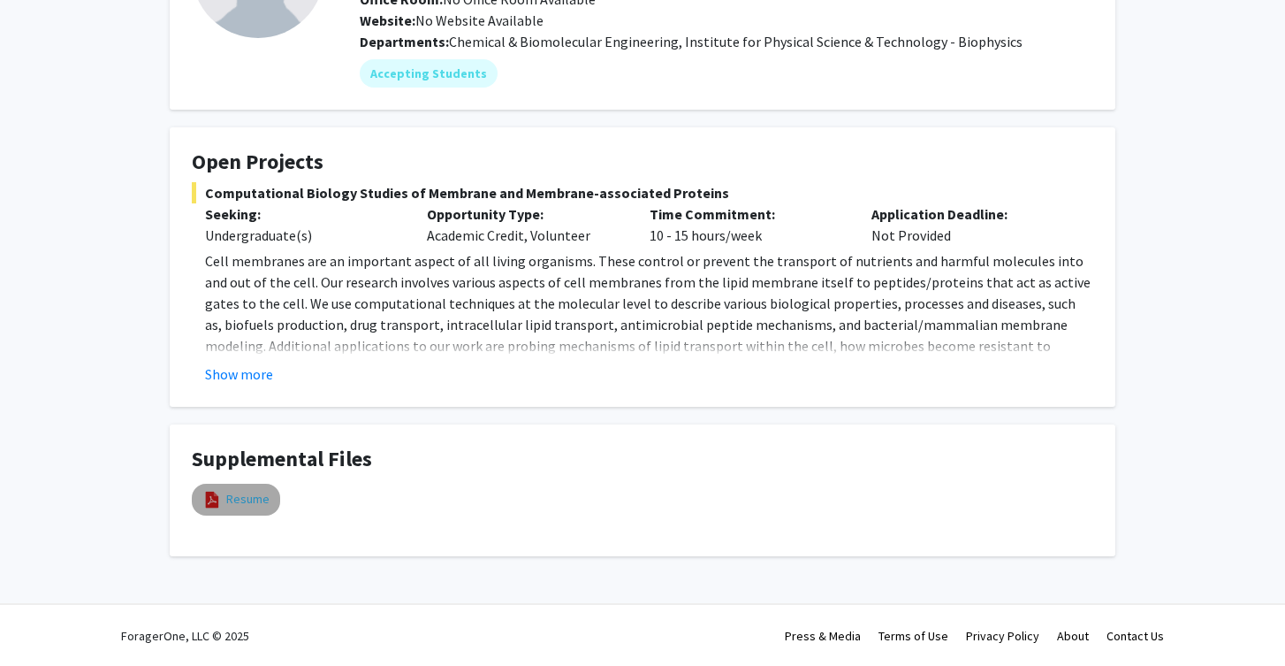
click at [236, 497] on link "Resume" at bounding box center [247, 499] width 43 height 19
select select "custom"
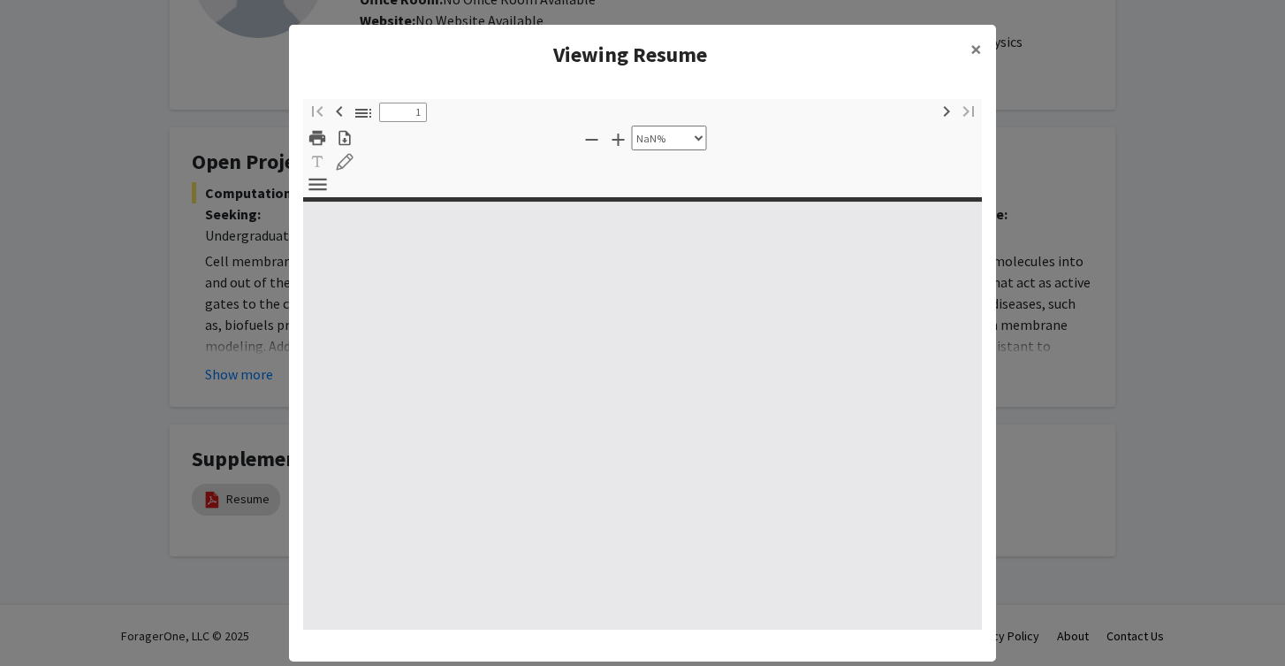
type input "0"
select select "custom"
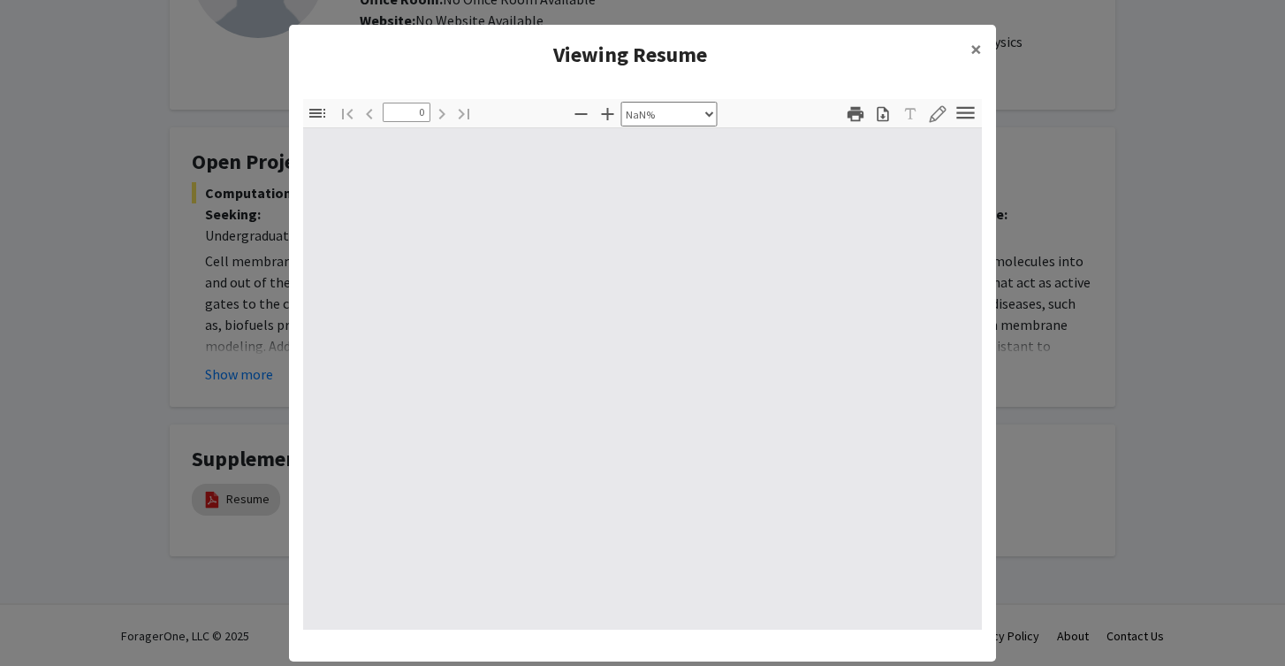
type input "1"
select select "auto"
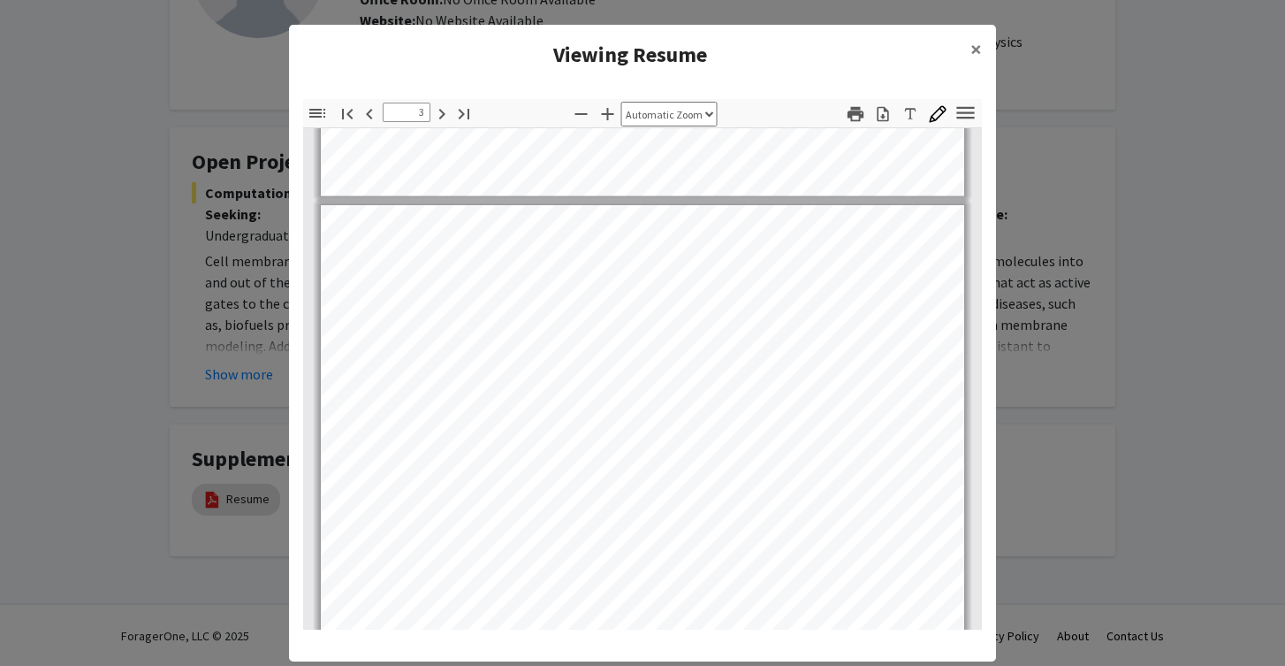
scroll to position [1634, 0]
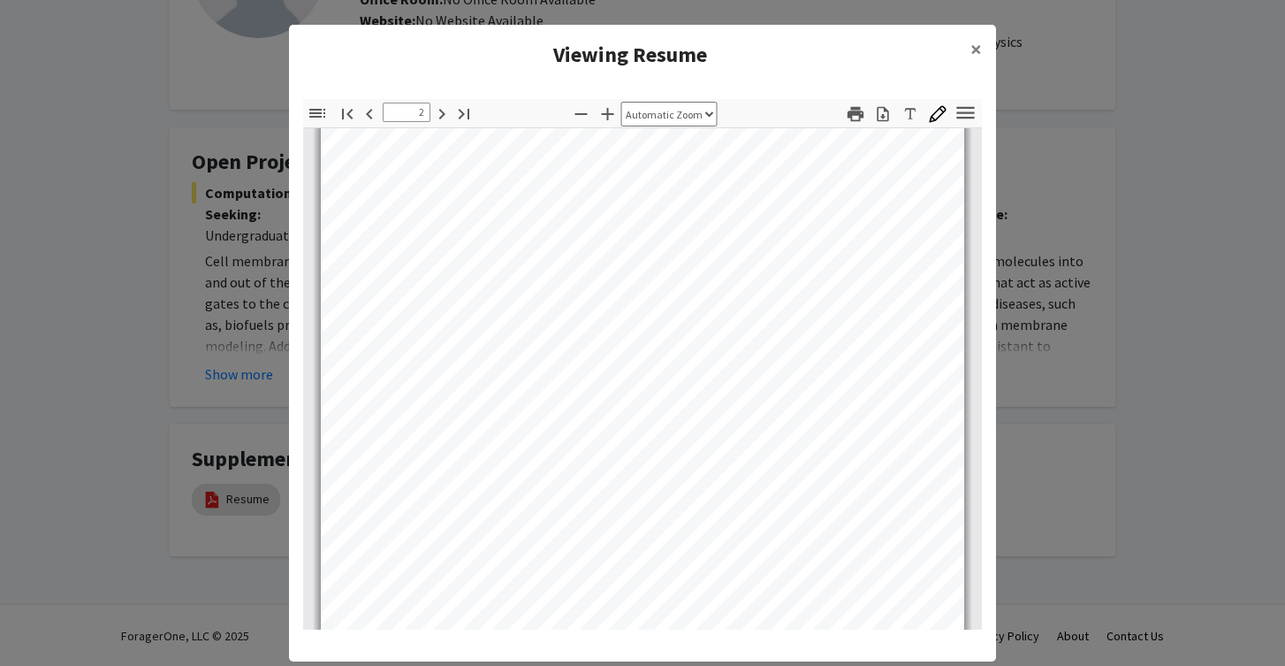
type input "1"
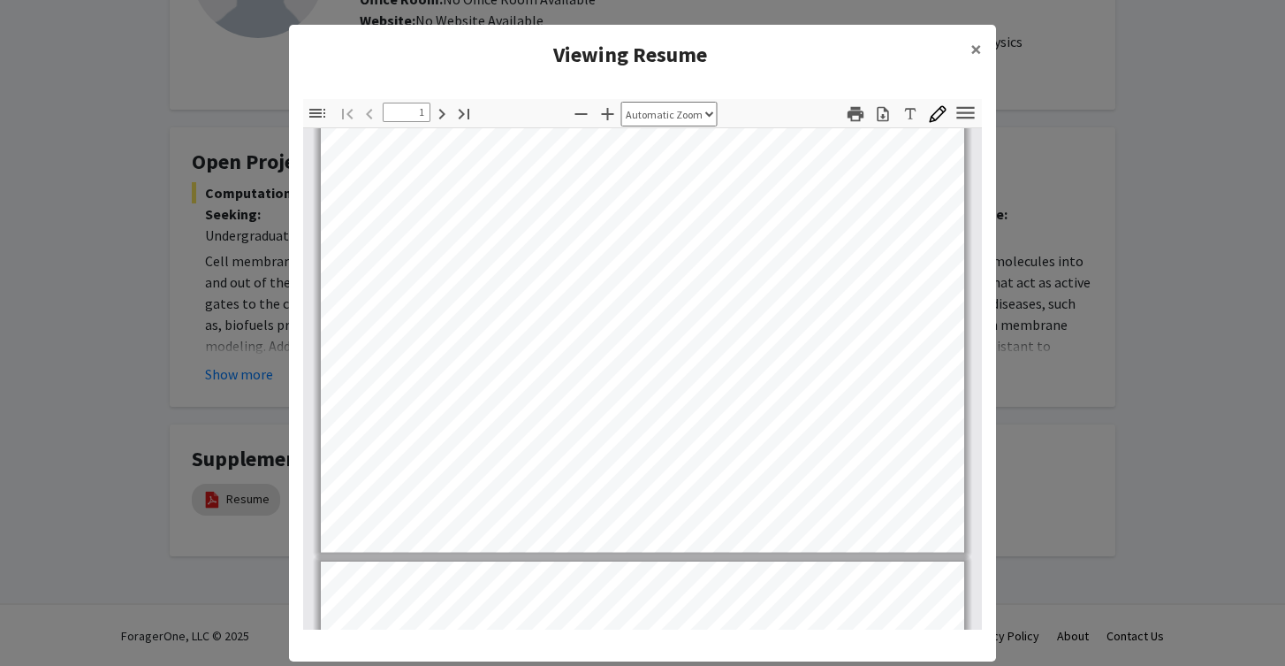
scroll to position [0, 0]
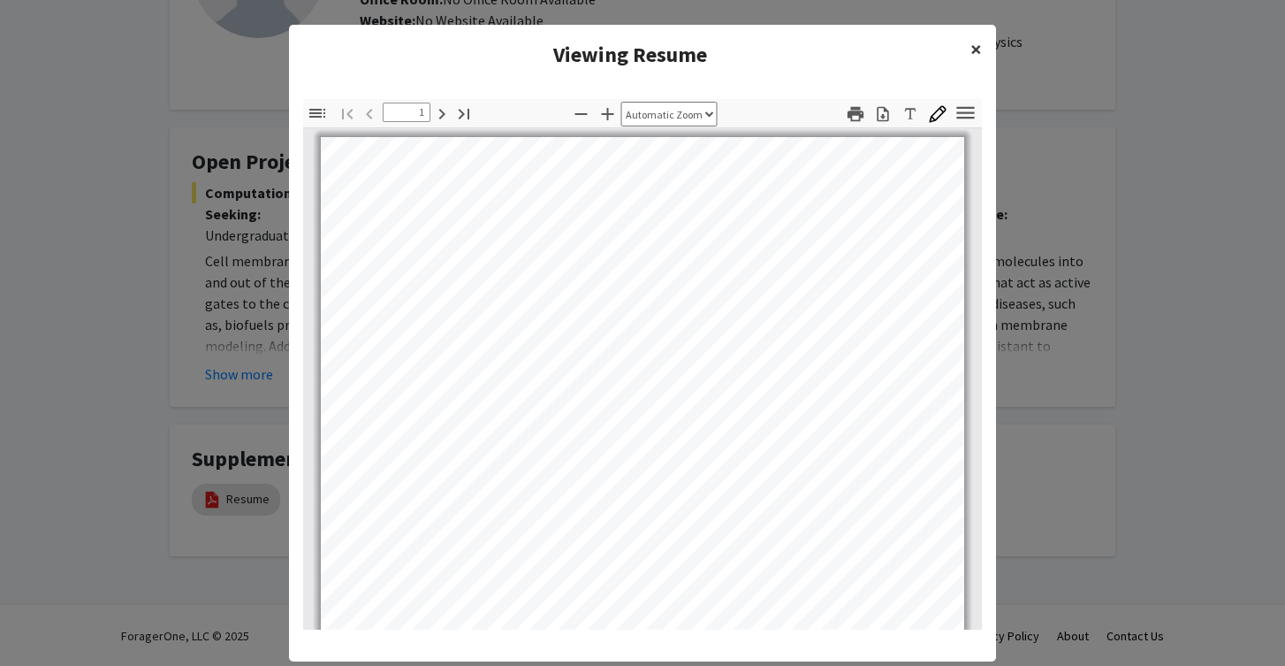
click at [974, 57] on span "×" at bounding box center [976, 48] width 11 height 27
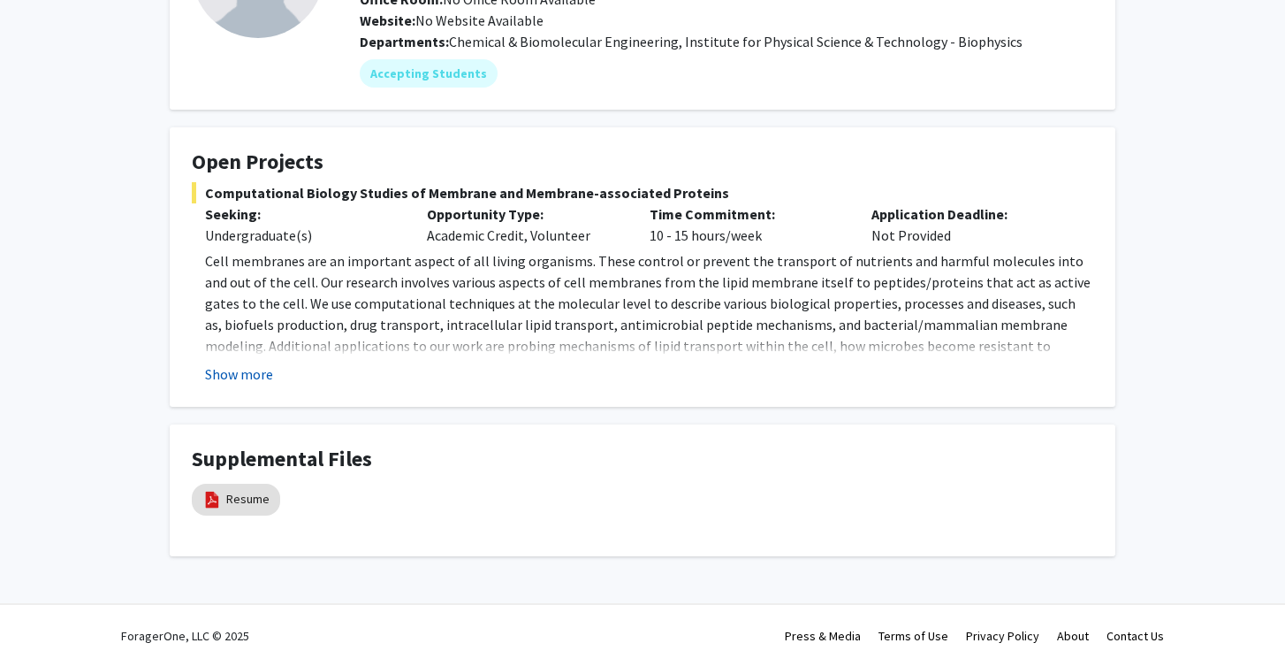
click at [270, 379] on button "Show more" at bounding box center [239, 373] width 68 height 21
